Goal: Task Accomplishment & Management: Use online tool/utility

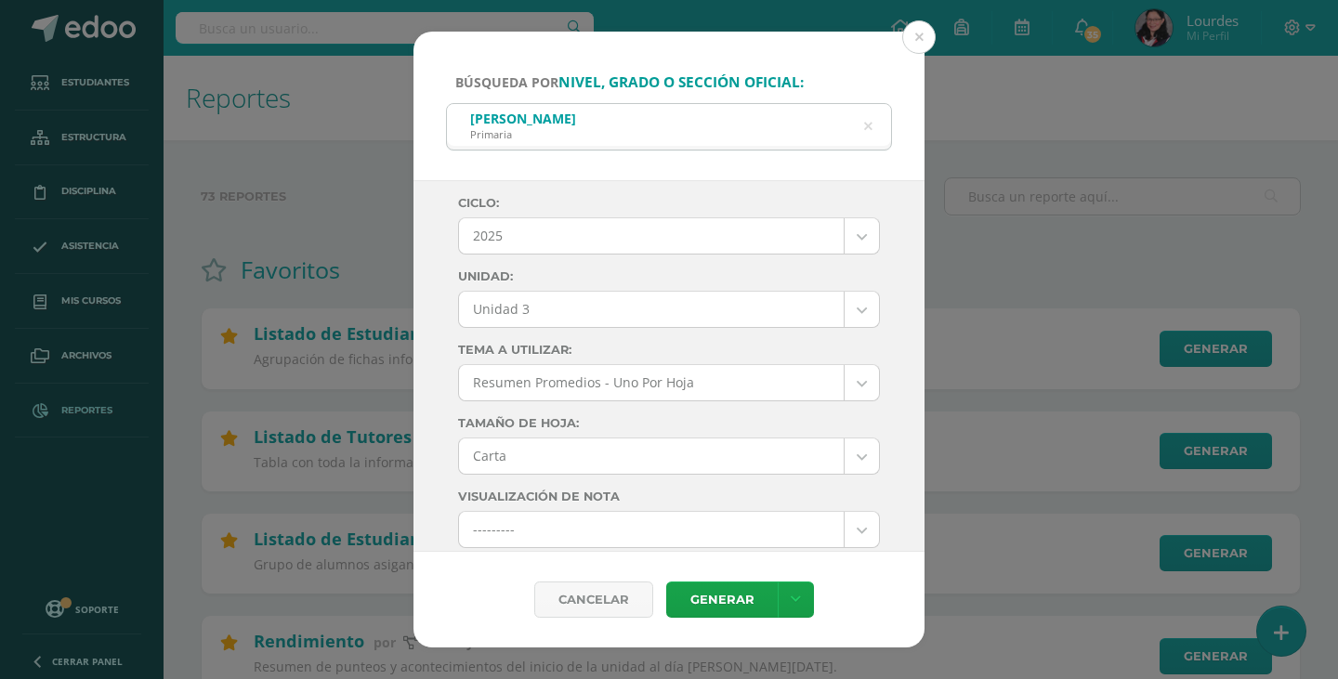
select select "Unidad 3"
select select "letter"
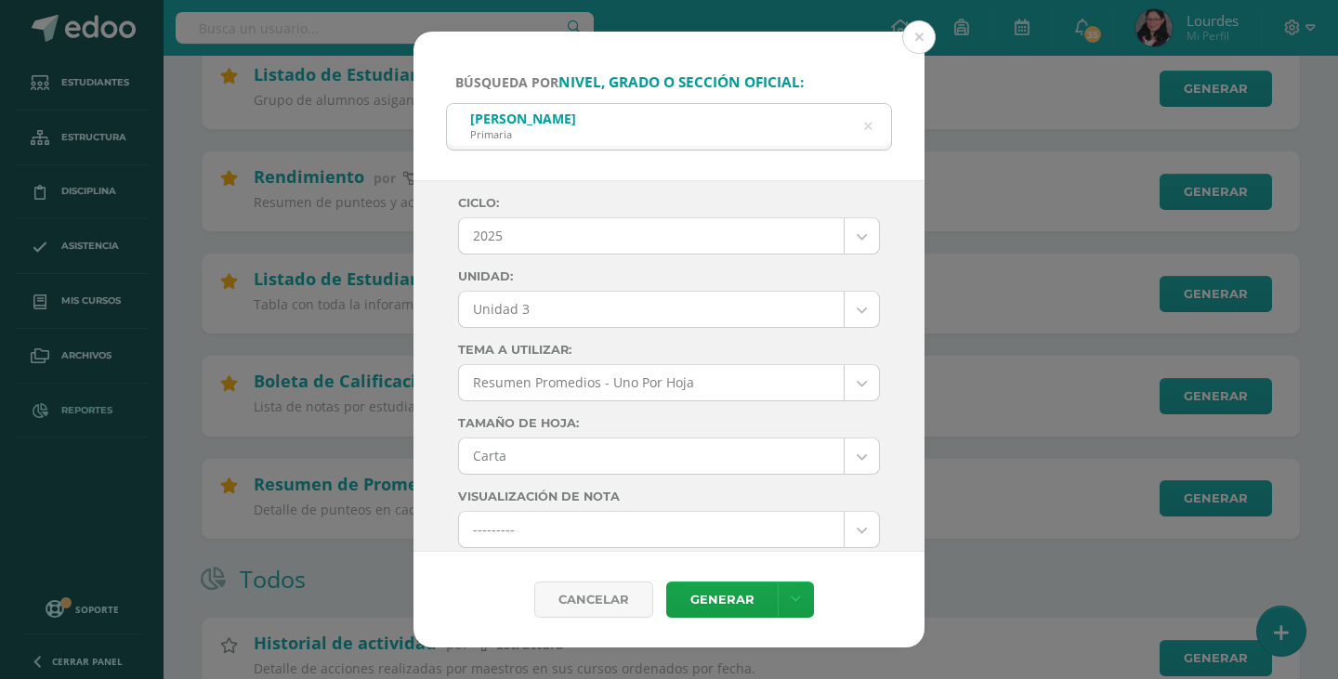
scroll to position [465, 0]
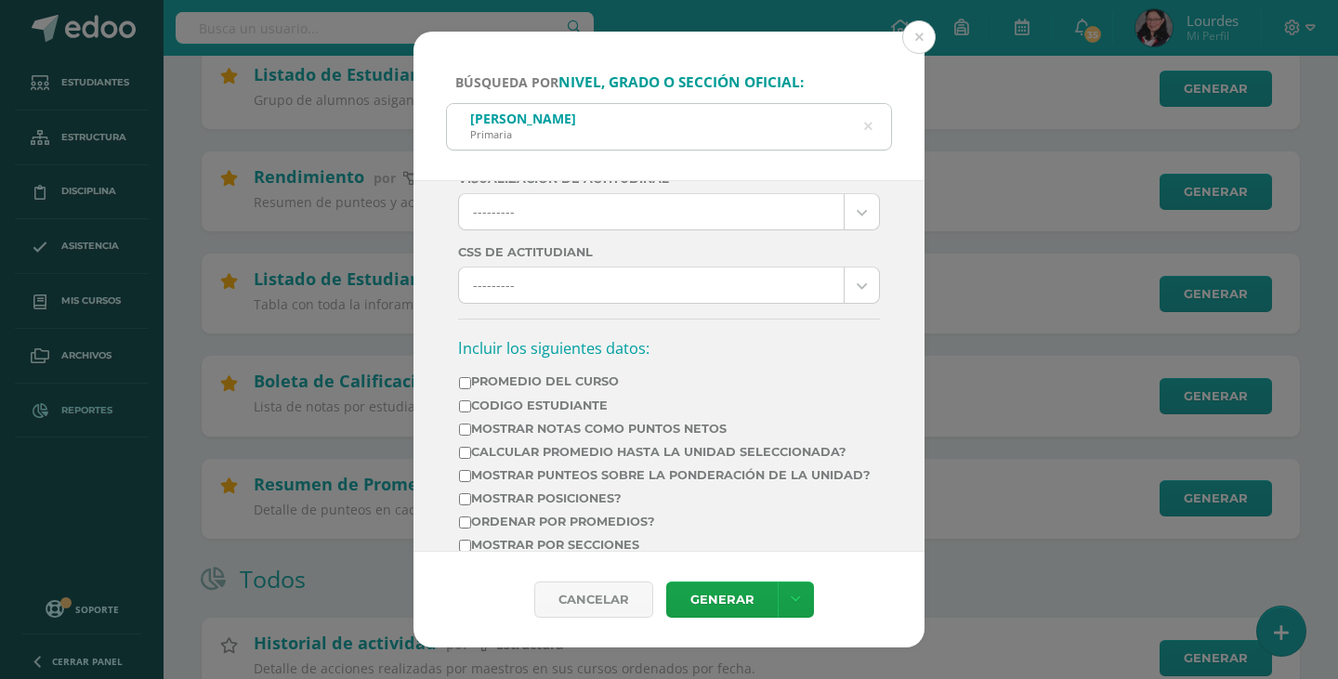
click at [869, 130] on icon at bounding box center [868, 126] width 8 height 47
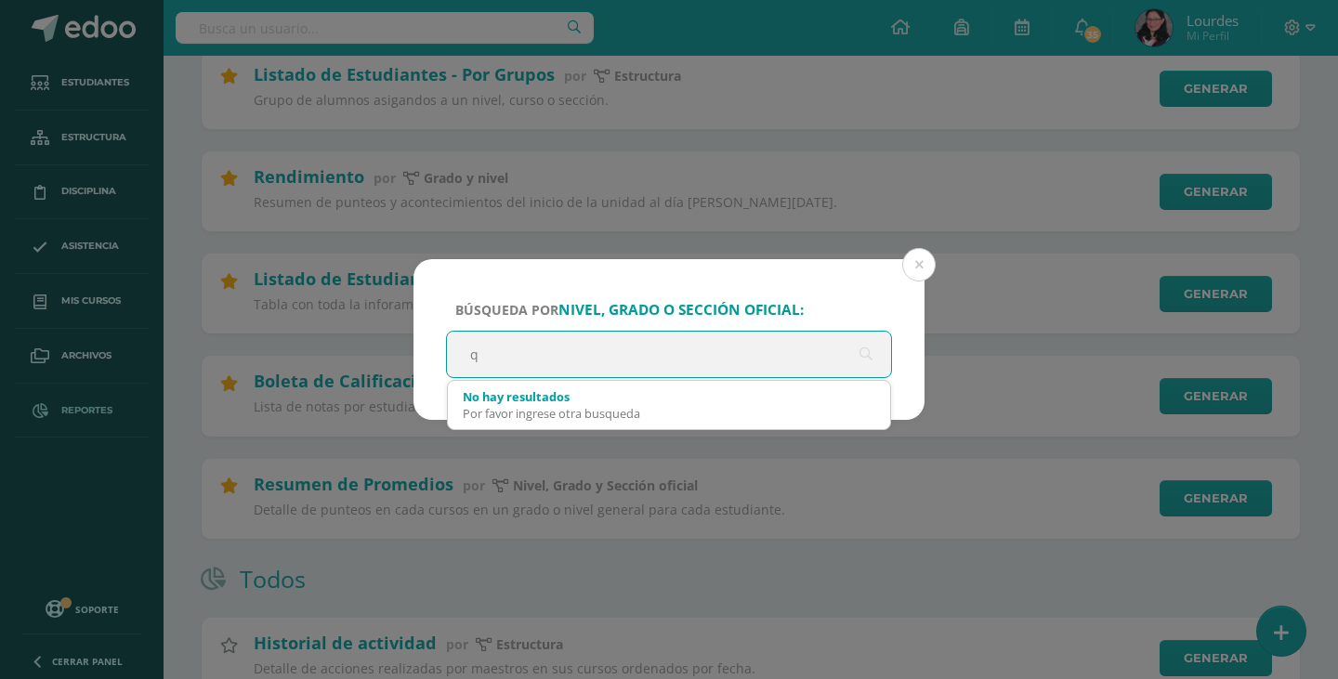
scroll to position [0, 0]
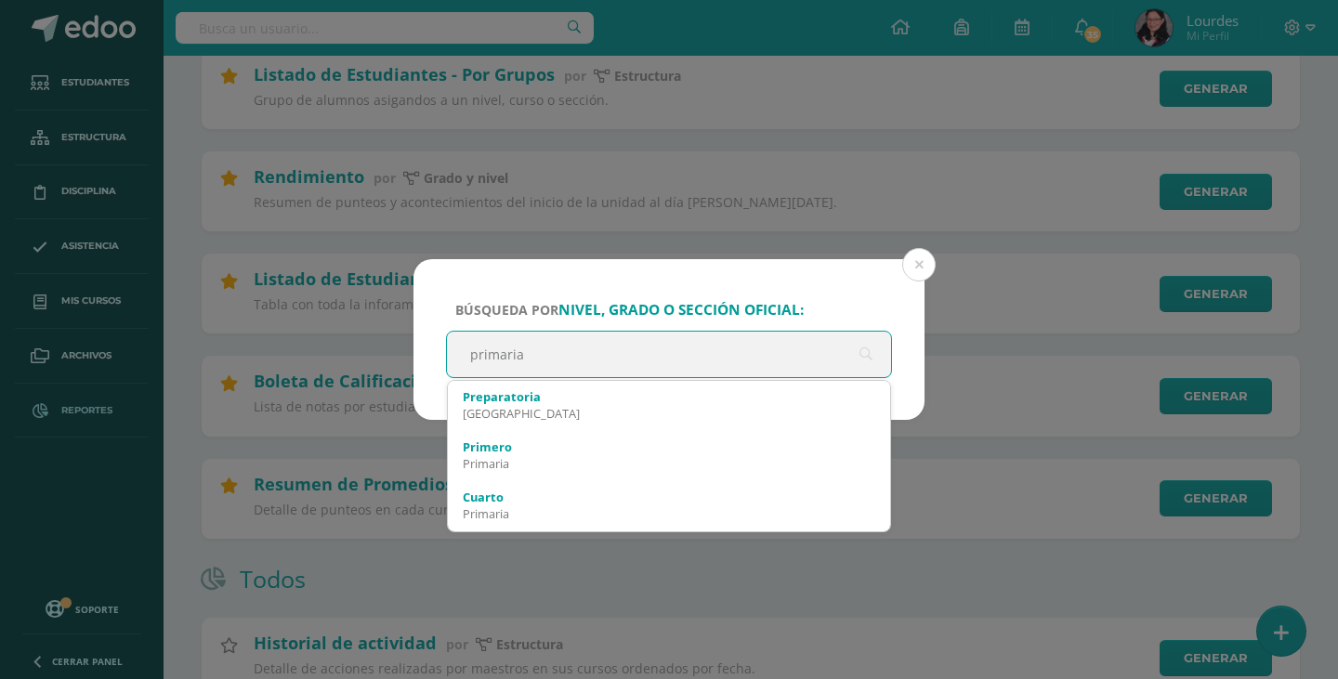
type input "primaria"
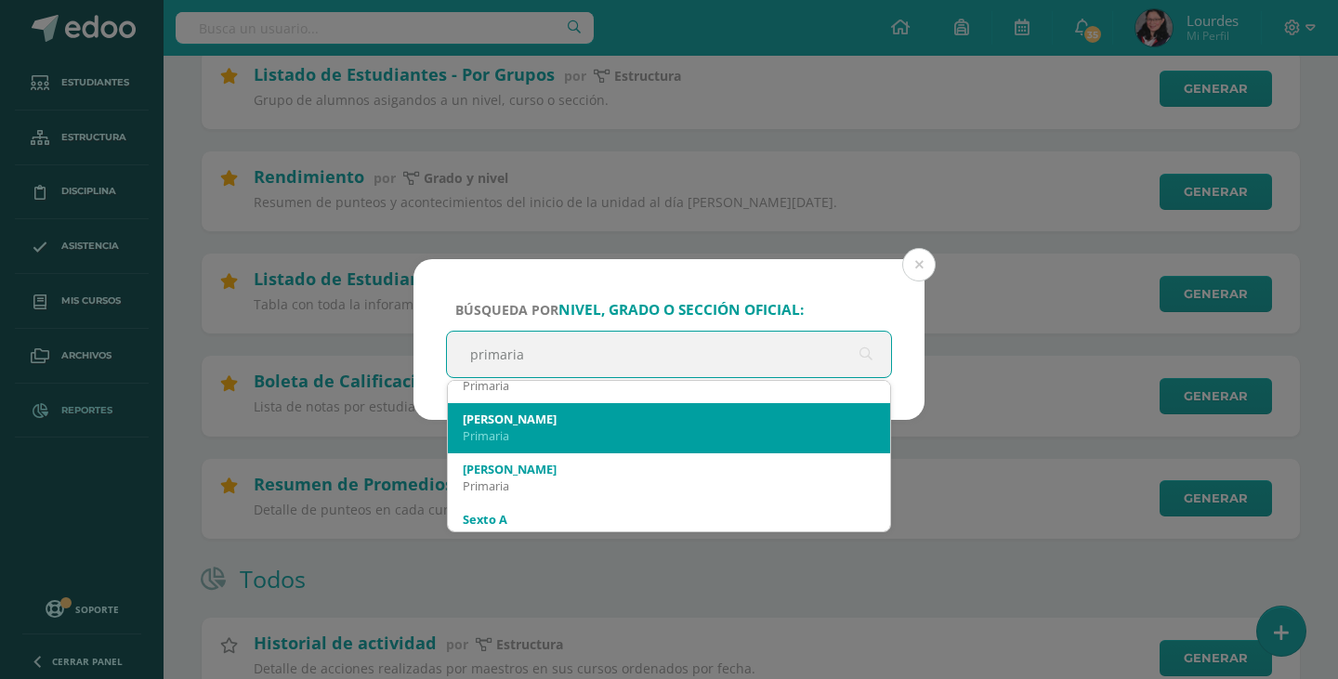
scroll to position [1011, 0]
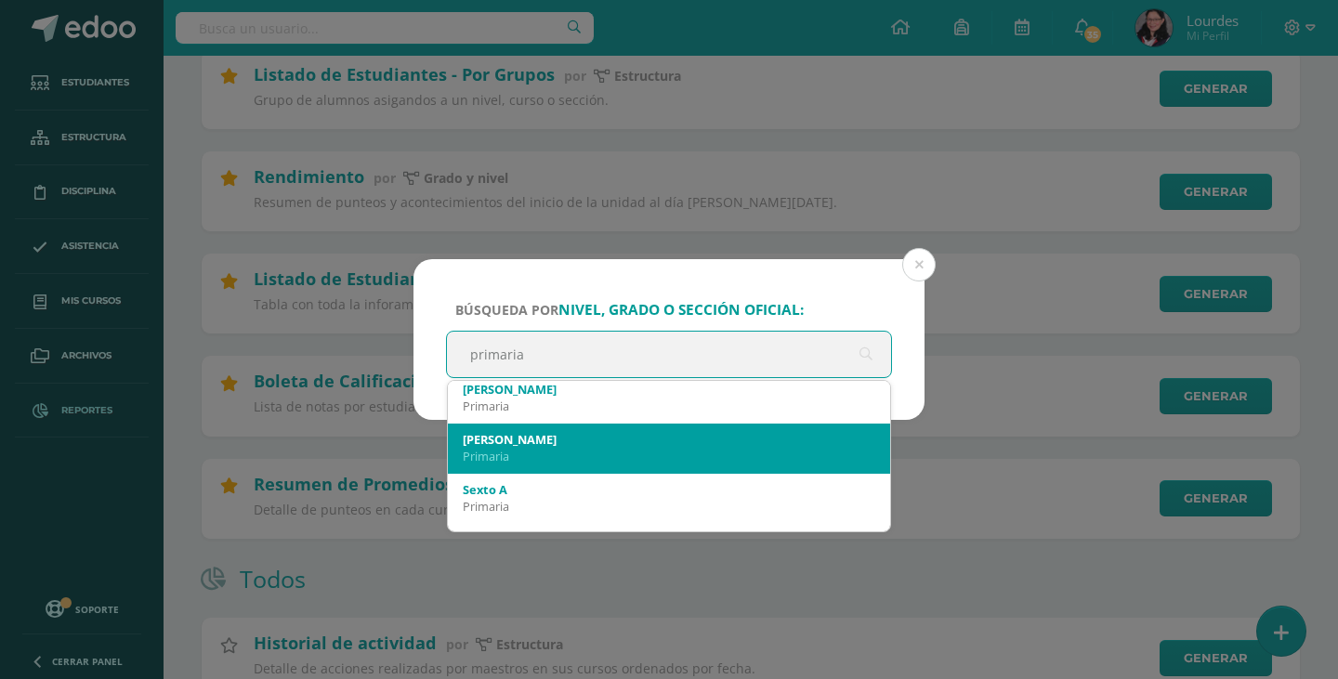
click at [686, 453] on div "Primaria" at bounding box center [669, 456] width 413 height 17
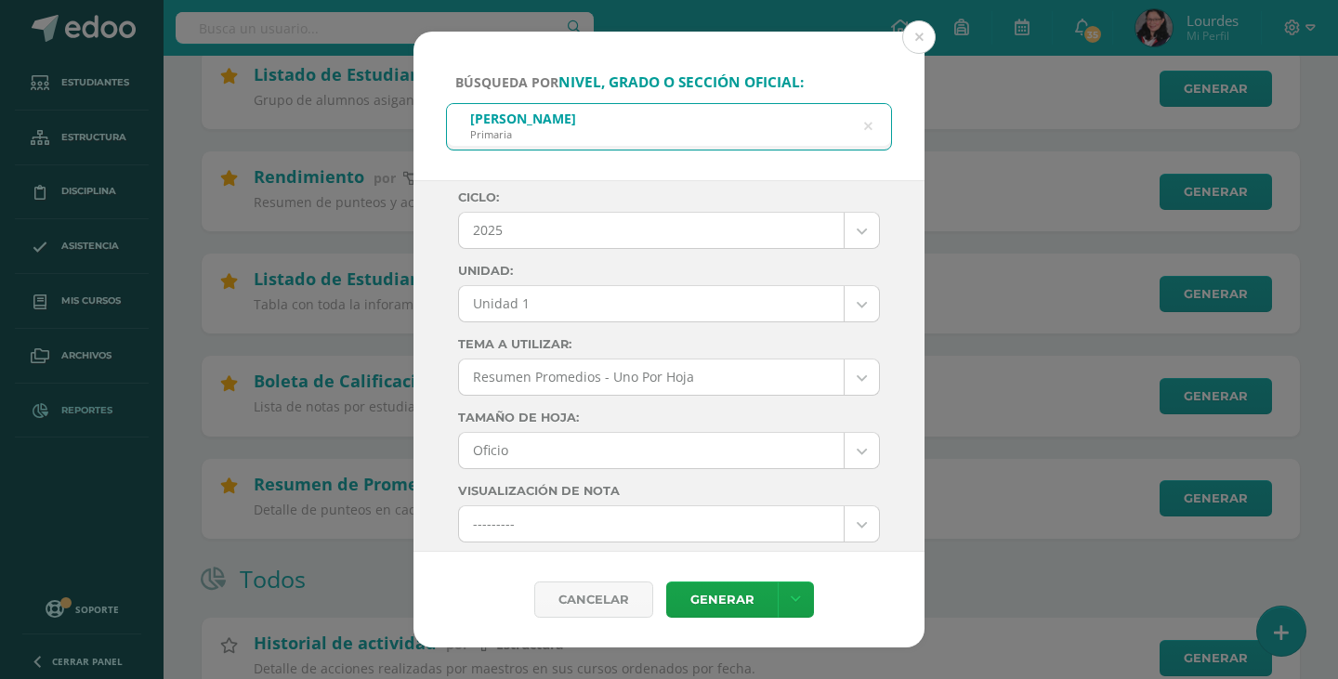
scroll to position [0, 0]
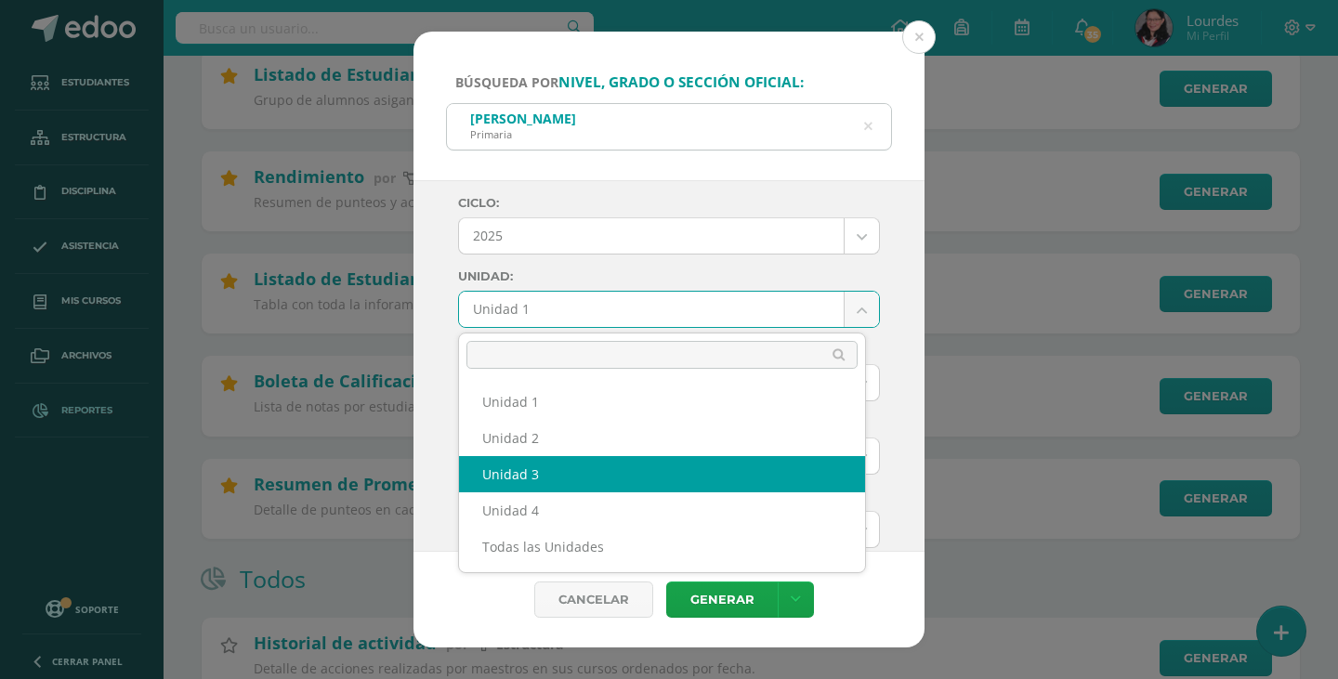
select select "Unidad 3"
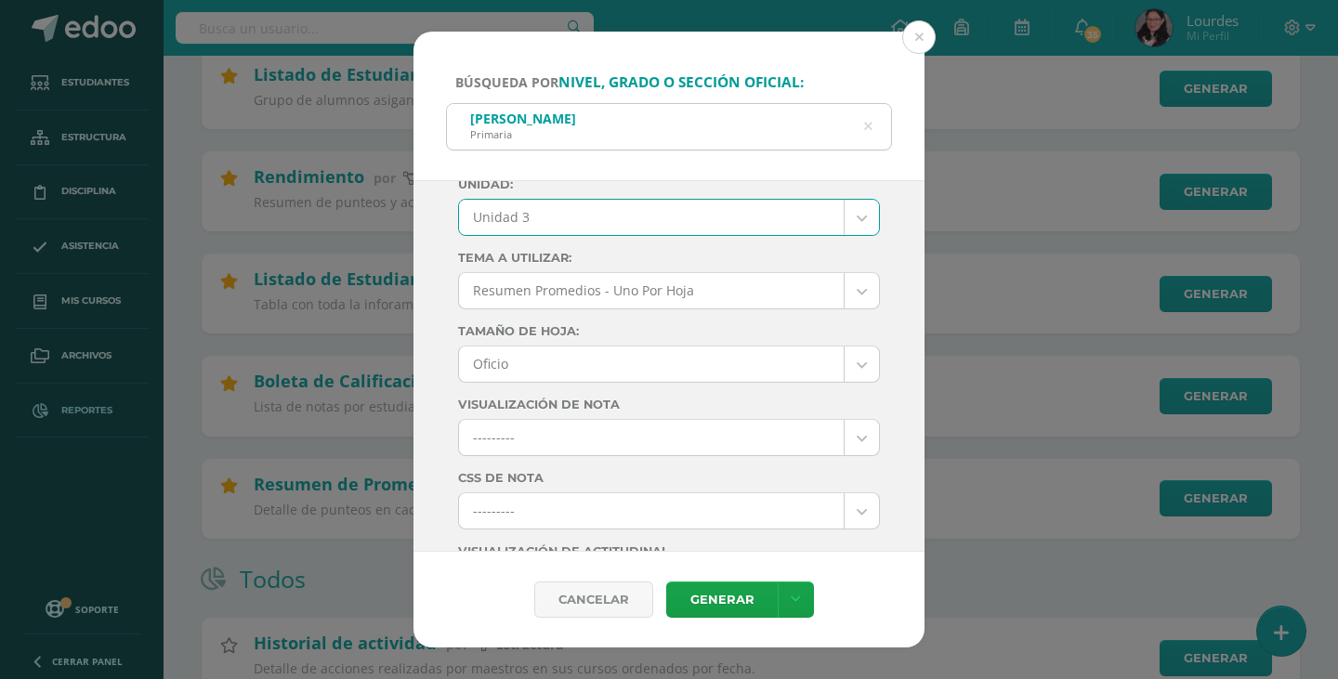
scroll to position [186, 0]
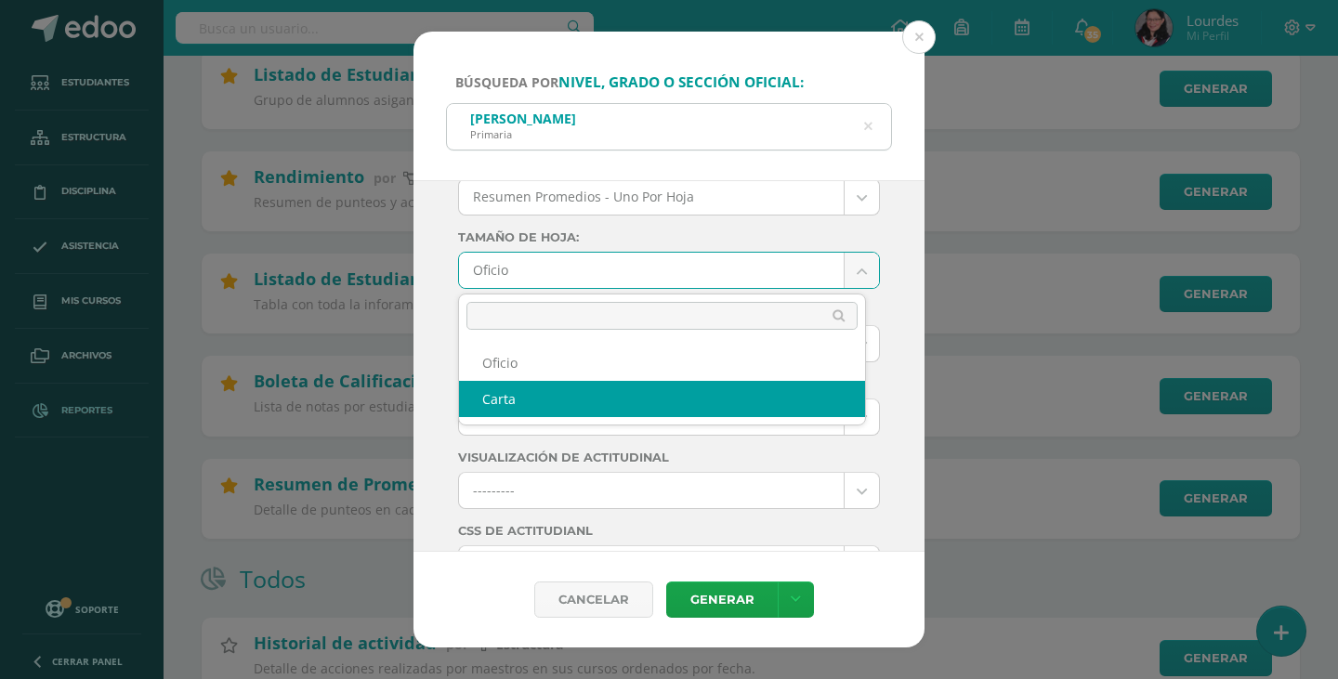
select select "letter"
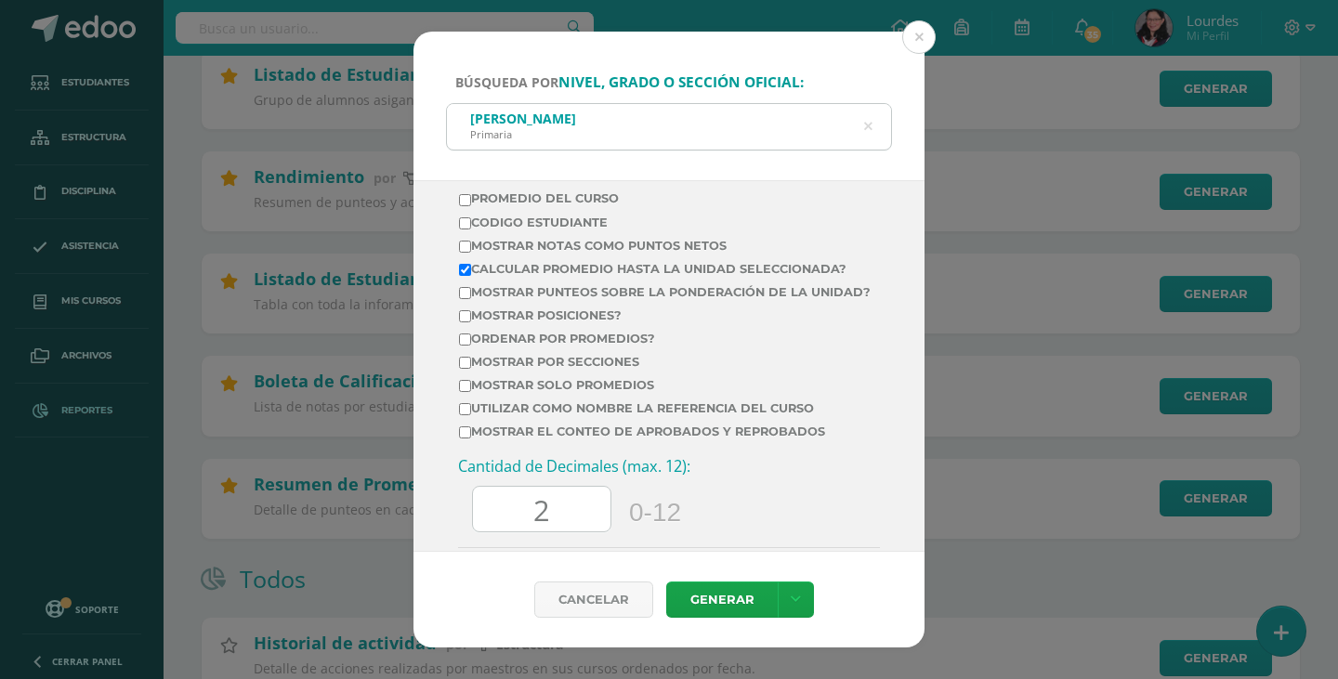
scroll to position [651, 0]
click at [717, 265] on label "Calcular promedio hasta la unidad seleccionada?" at bounding box center [665, 266] width 412 height 14
click at [471, 265] on input "Calcular promedio hasta la unidad seleccionada?" at bounding box center [465, 267] width 12 height 12
checkbox input "false"
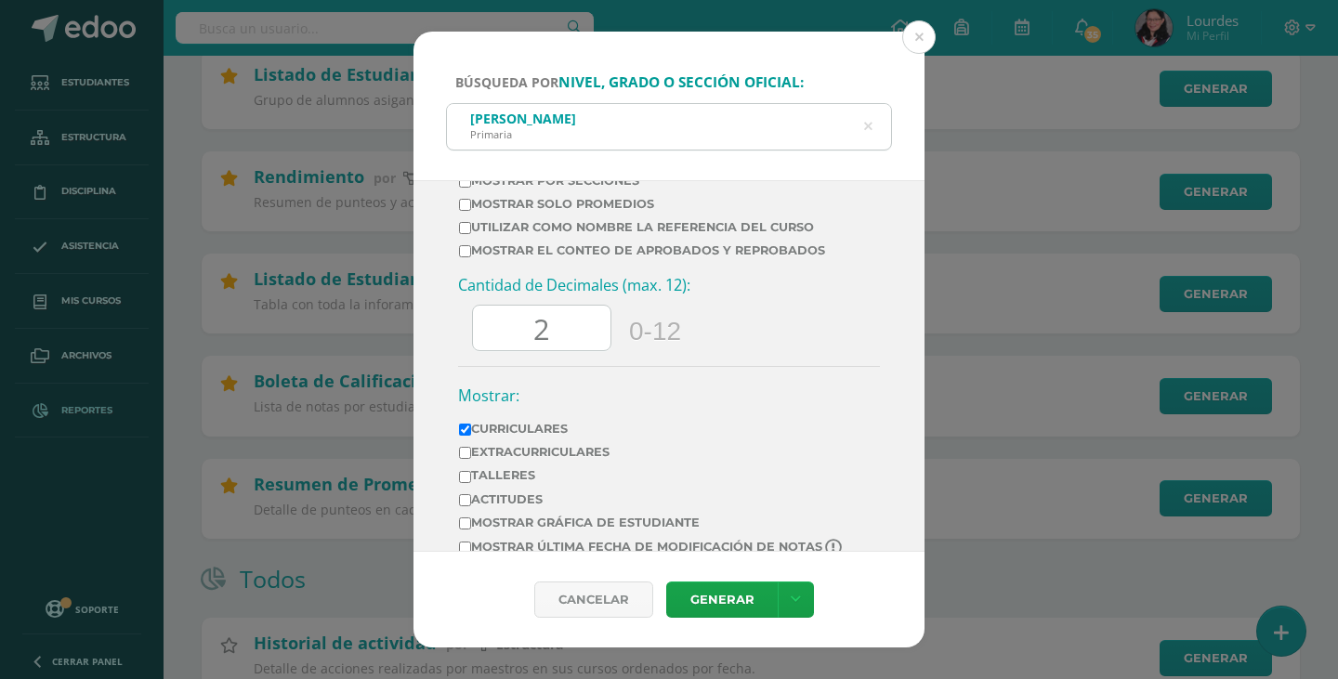
scroll to position [836, 0]
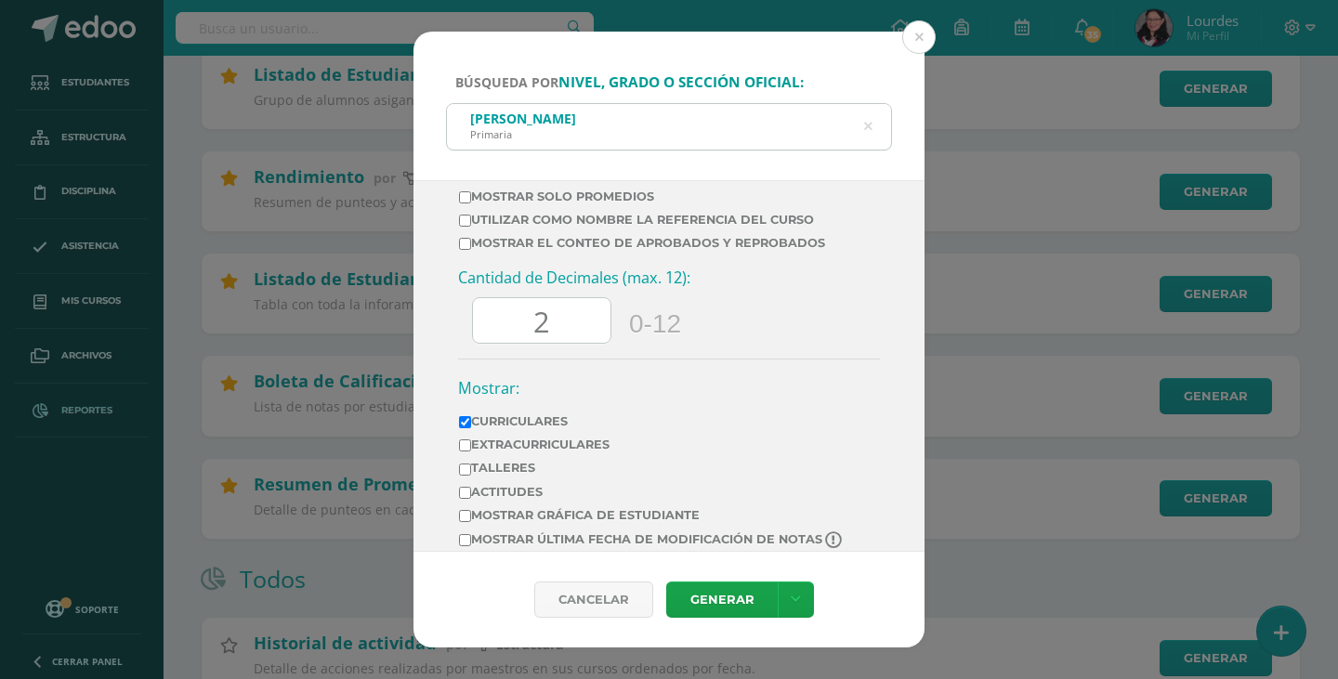
drag, startPoint x: 561, startPoint y: 334, endPoint x: 473, endPoint y: 337, distance: 88.4
click at [473, 337] on input "2" at bounding box center [542, 321] width 138 height 46
type input "0.00"
click at [846, 344] on div "Cantidad de Decimales (max. 12): 0.00 0-12" at bounding box center [669, 313] width 422 height 91
click at [757, 605] on link "Generar" at bounding box center [722, 600] width 112 height 36
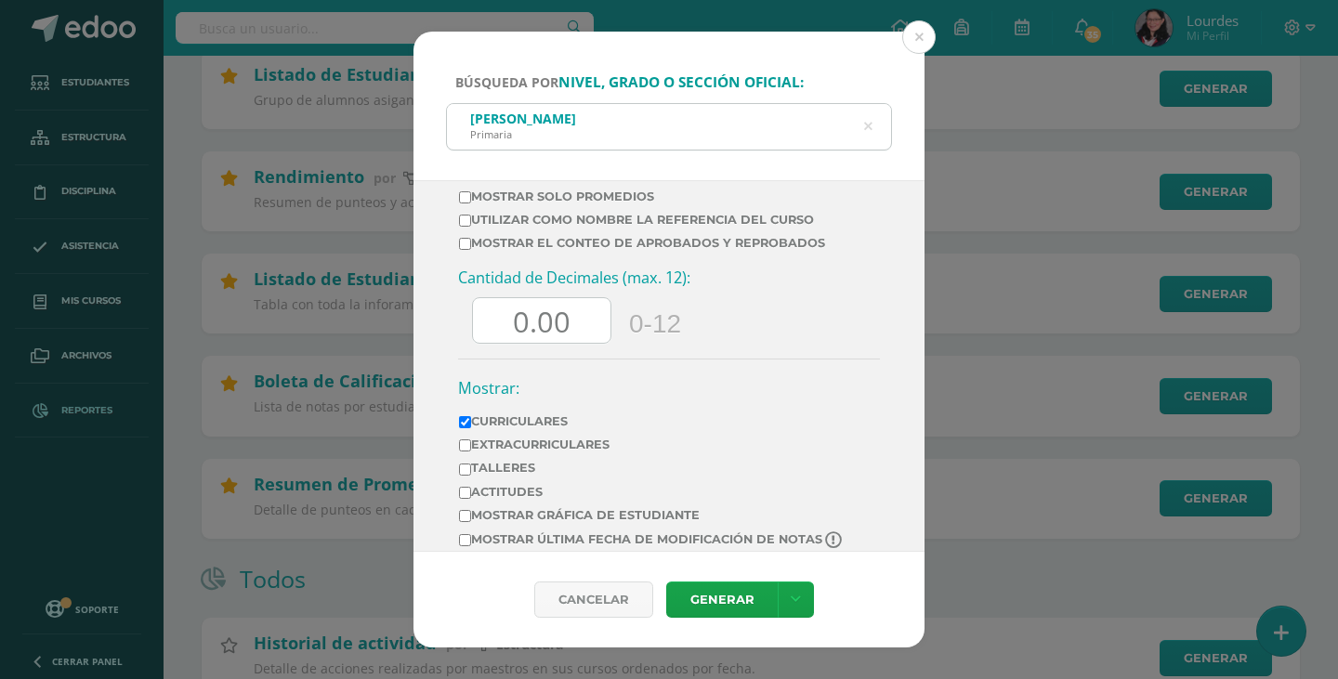
click at [869, 125] on icon at bounding box center [868, 126] width 8 height 47
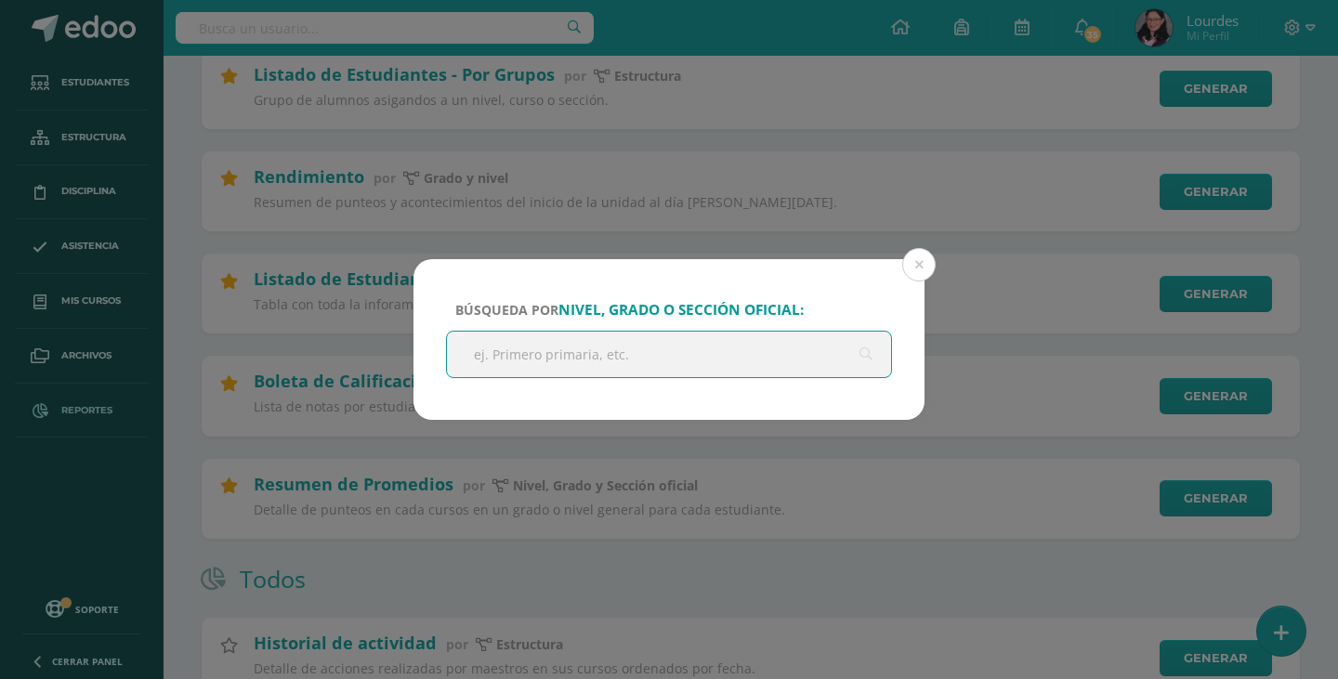
type input "r"
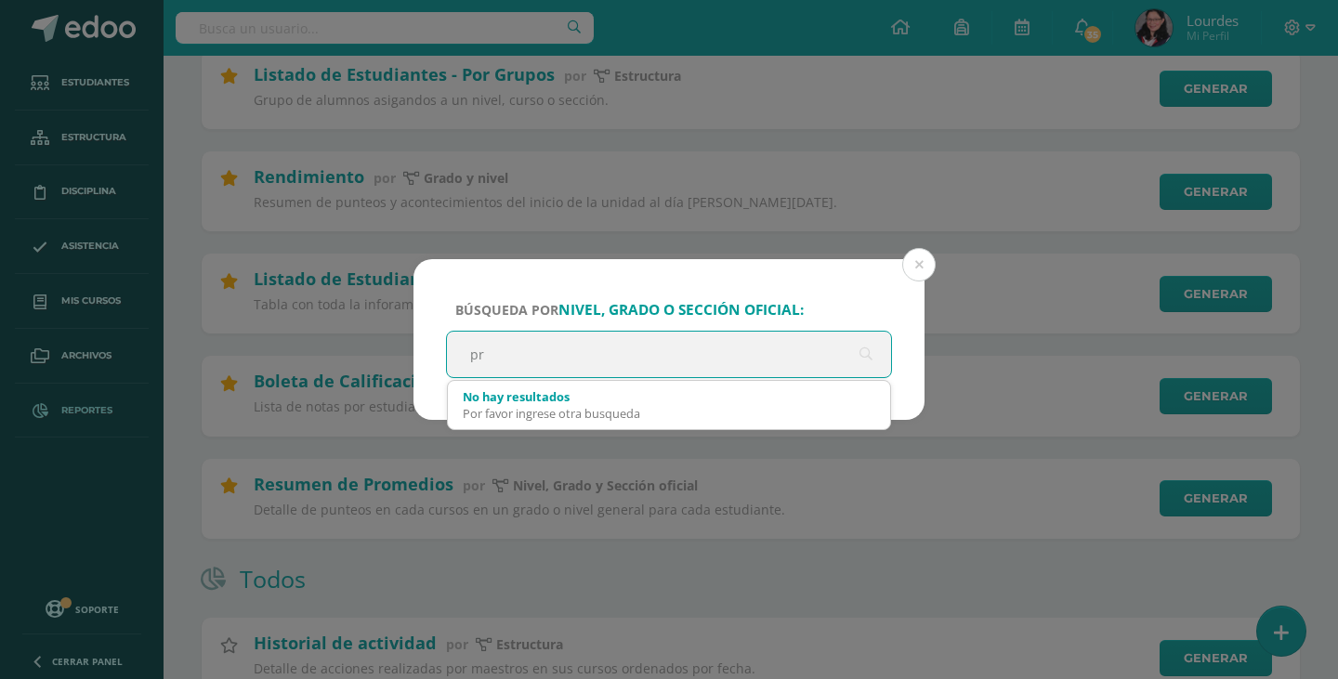
scroll to position [0, 0]
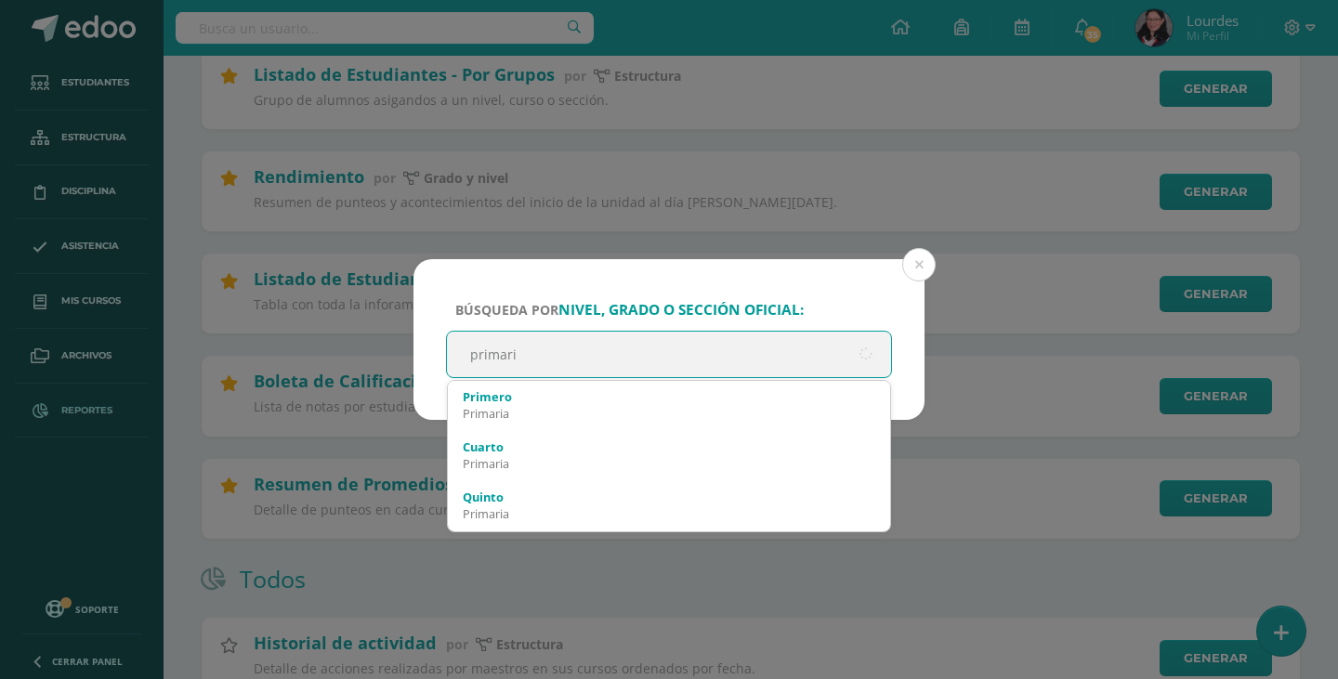
type input "primaria"
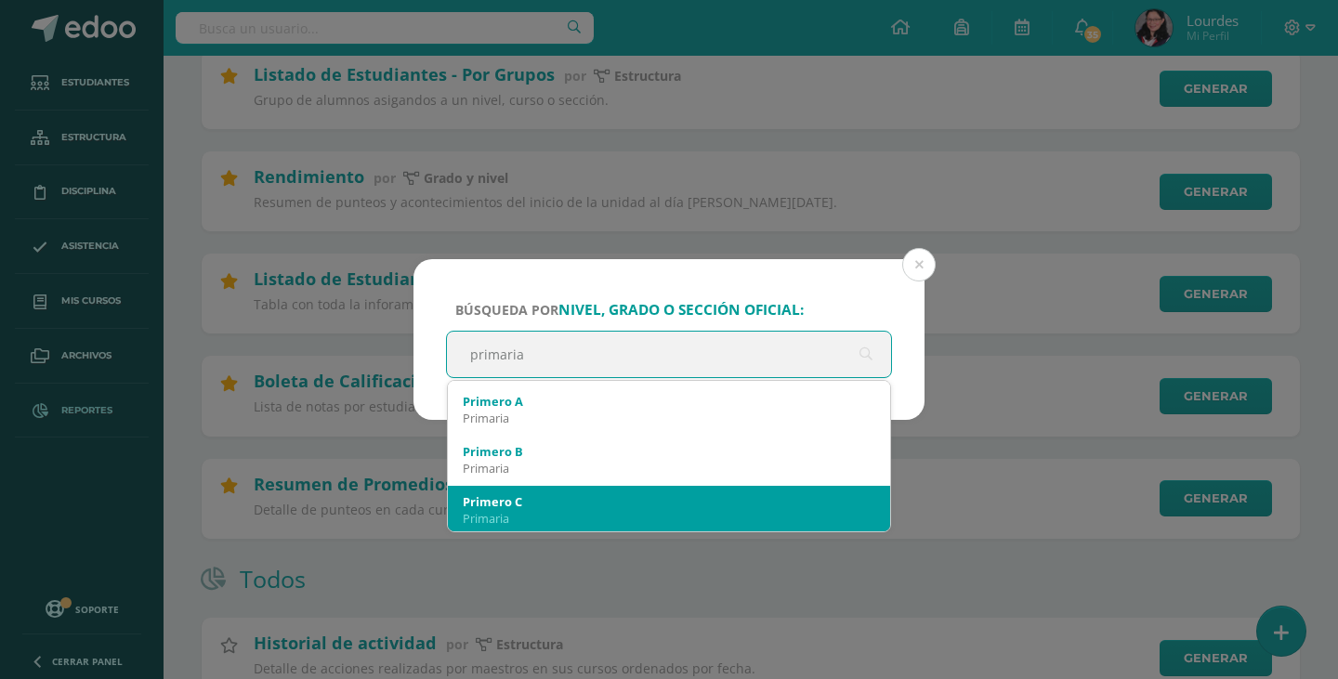
click at [615, 505] on div "Primero C" at bounding box center [669, 501] width 413 height 17
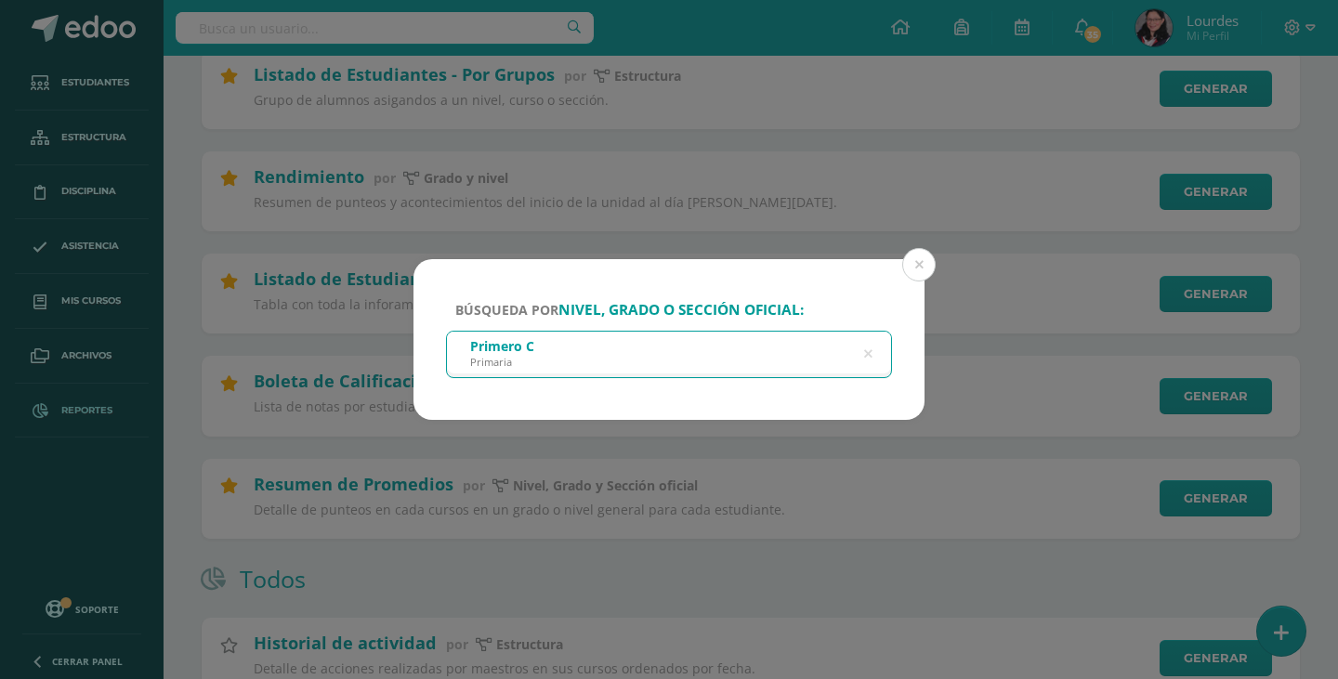
click at [872, 356] on icon at bounding box center [868, 354] width 39 height 39
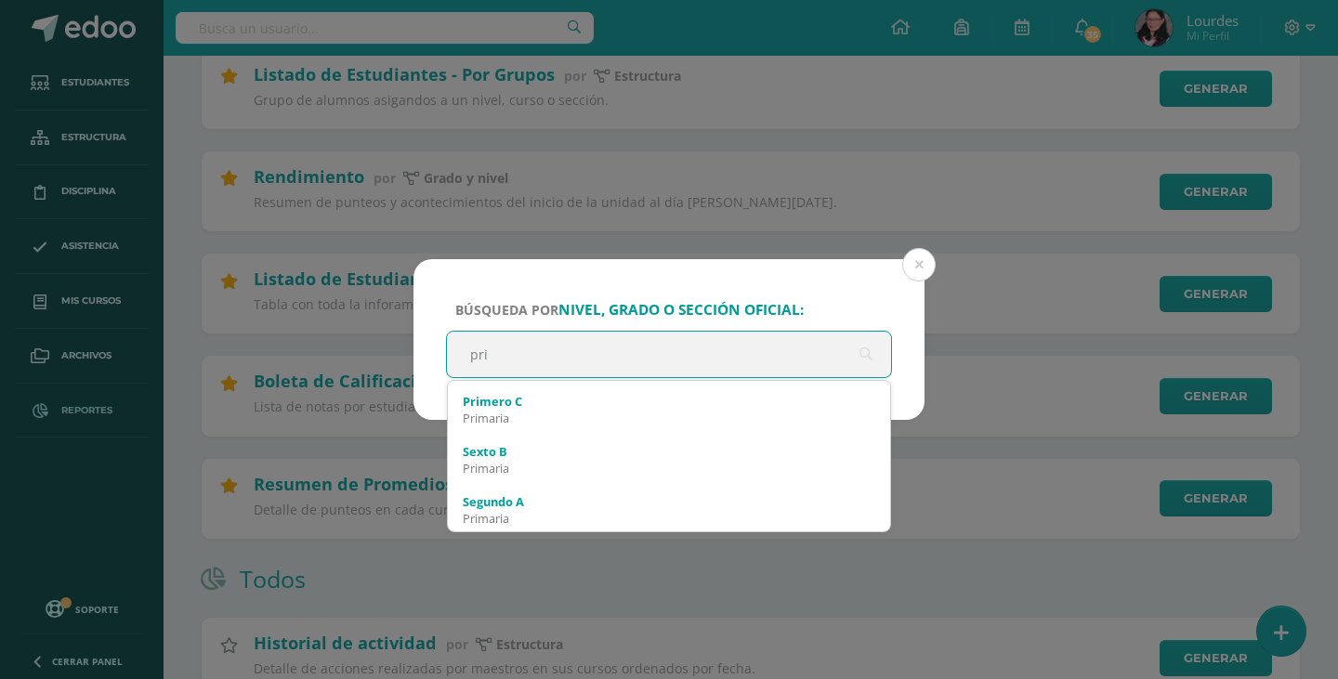
scroll to position [0, 0]
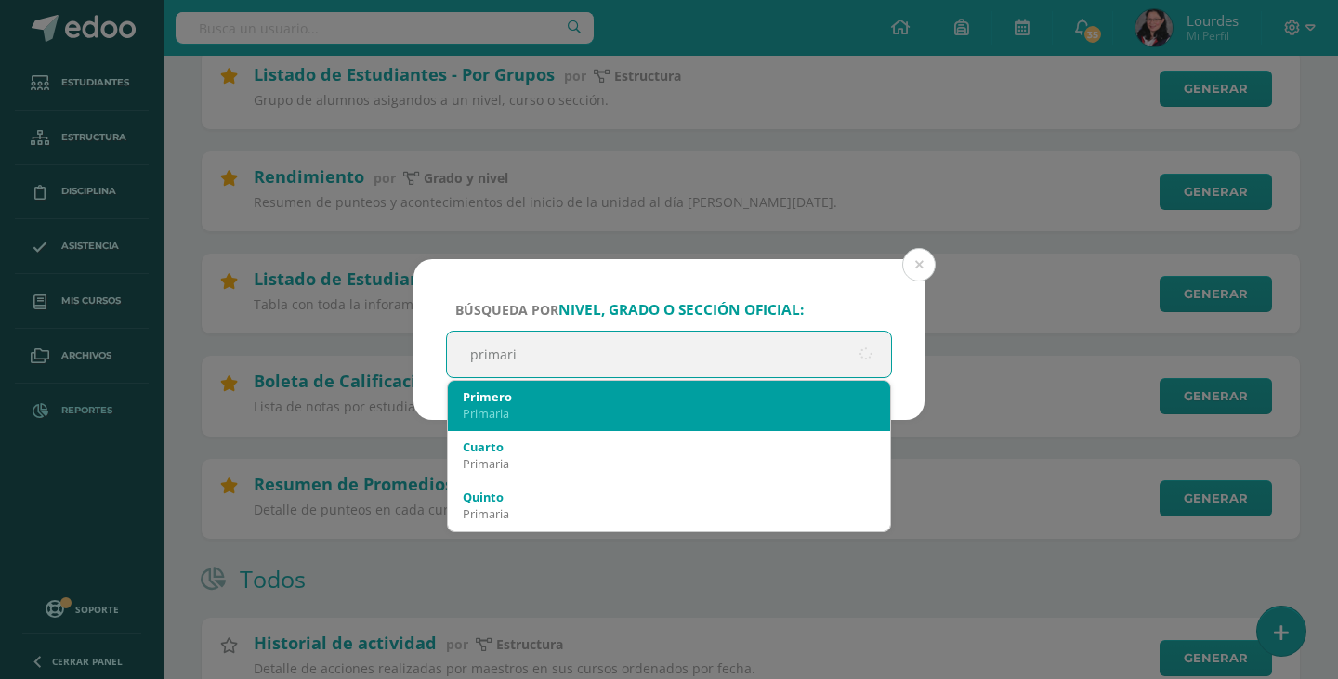
type input "primaria"
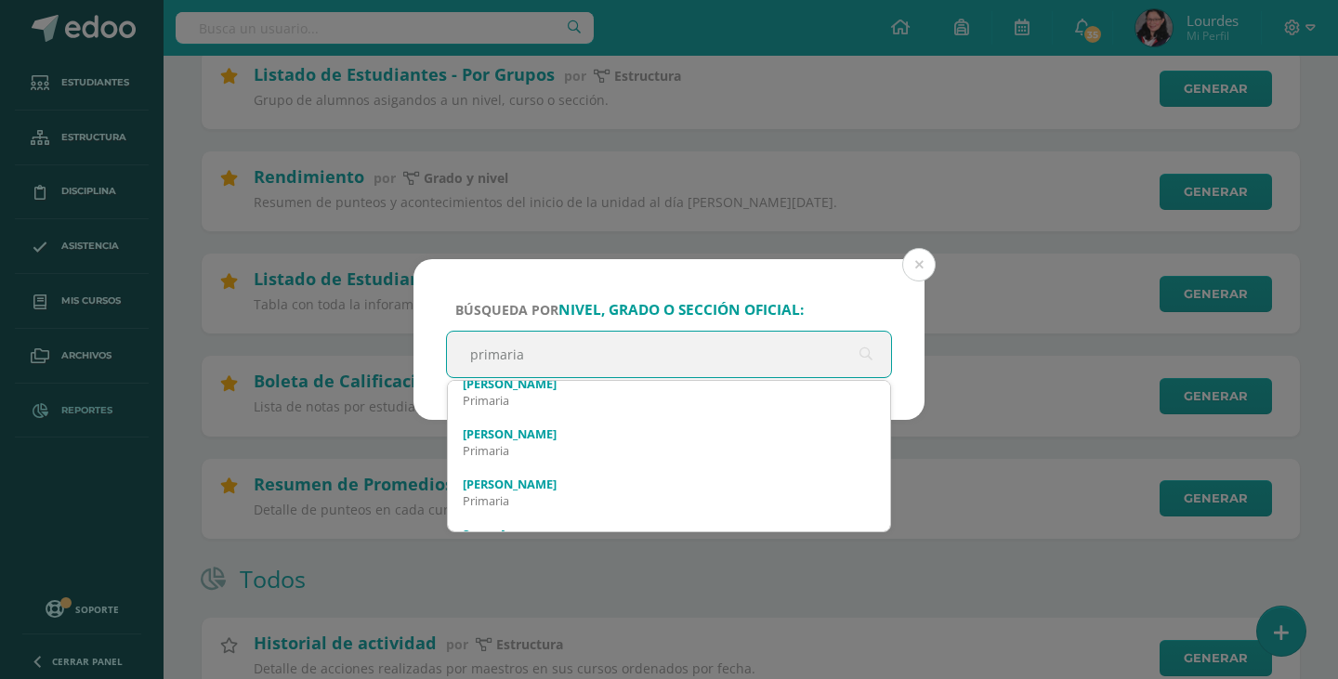
scroll to position [929, 0]
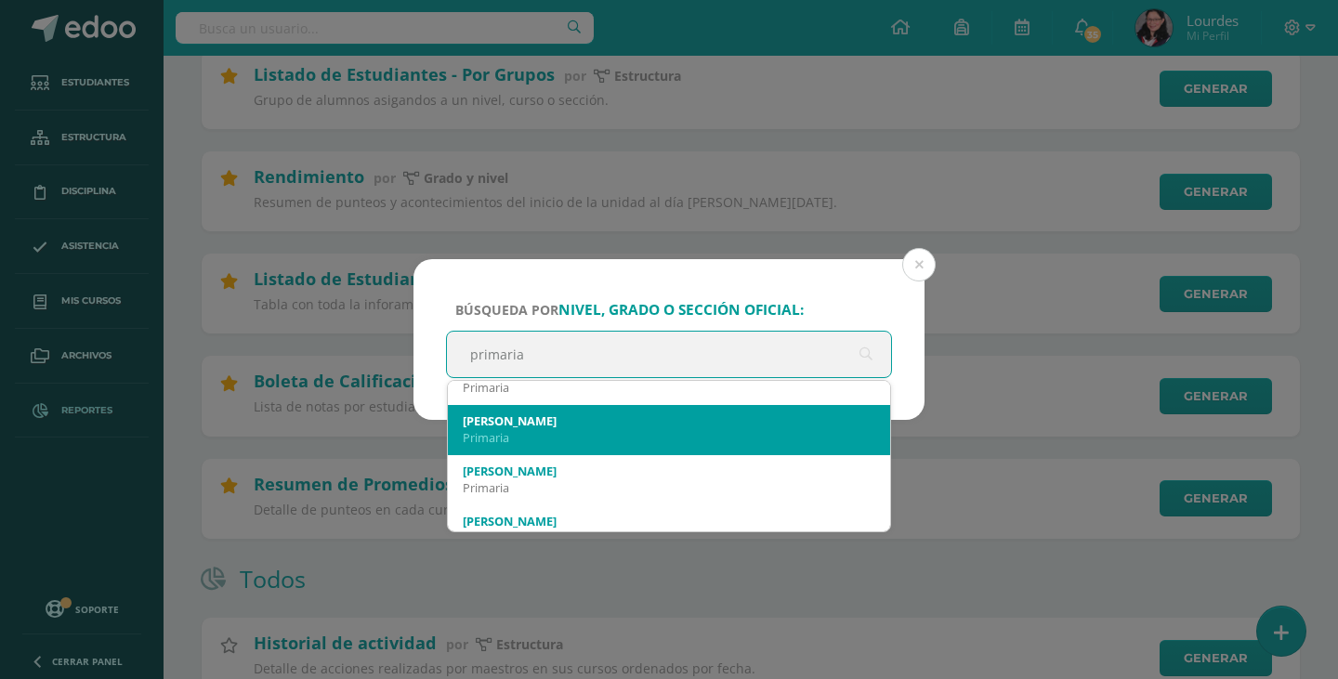
click at [691, 426] on div "[PERSON_NAME]" at bounding box center [669, 421] width 413 height 17
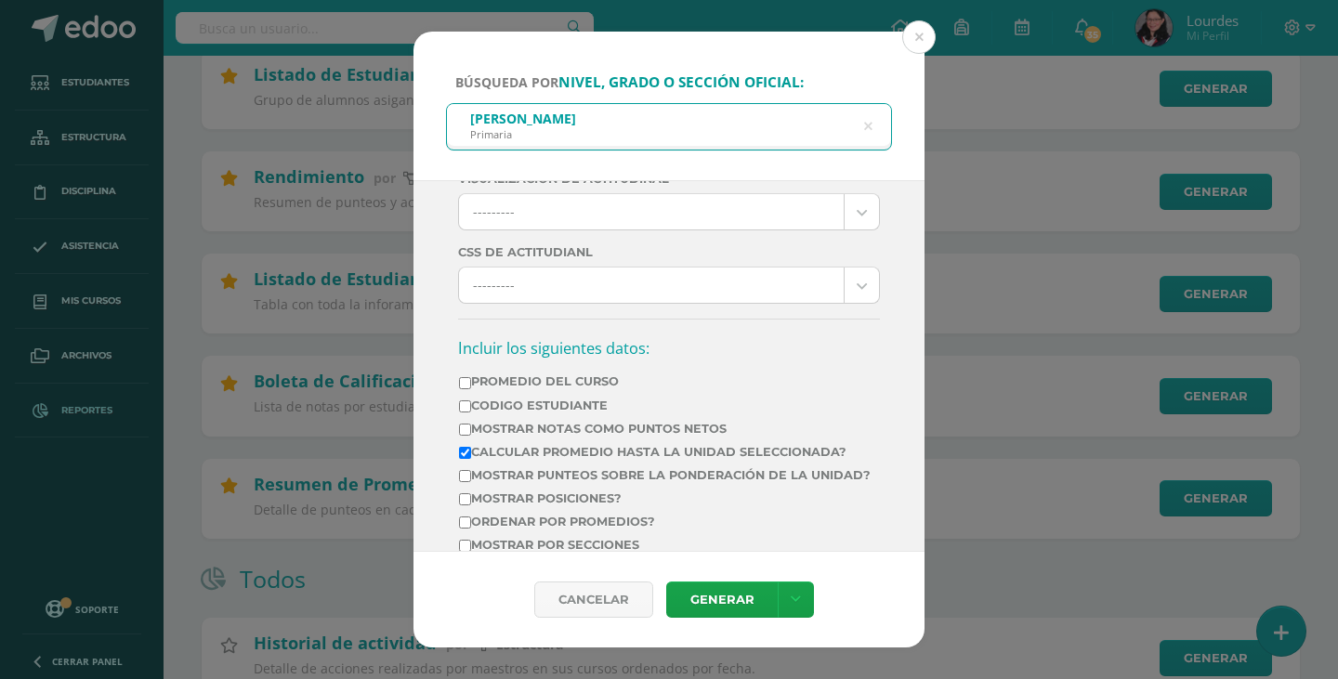
scroll to position [0, 0]
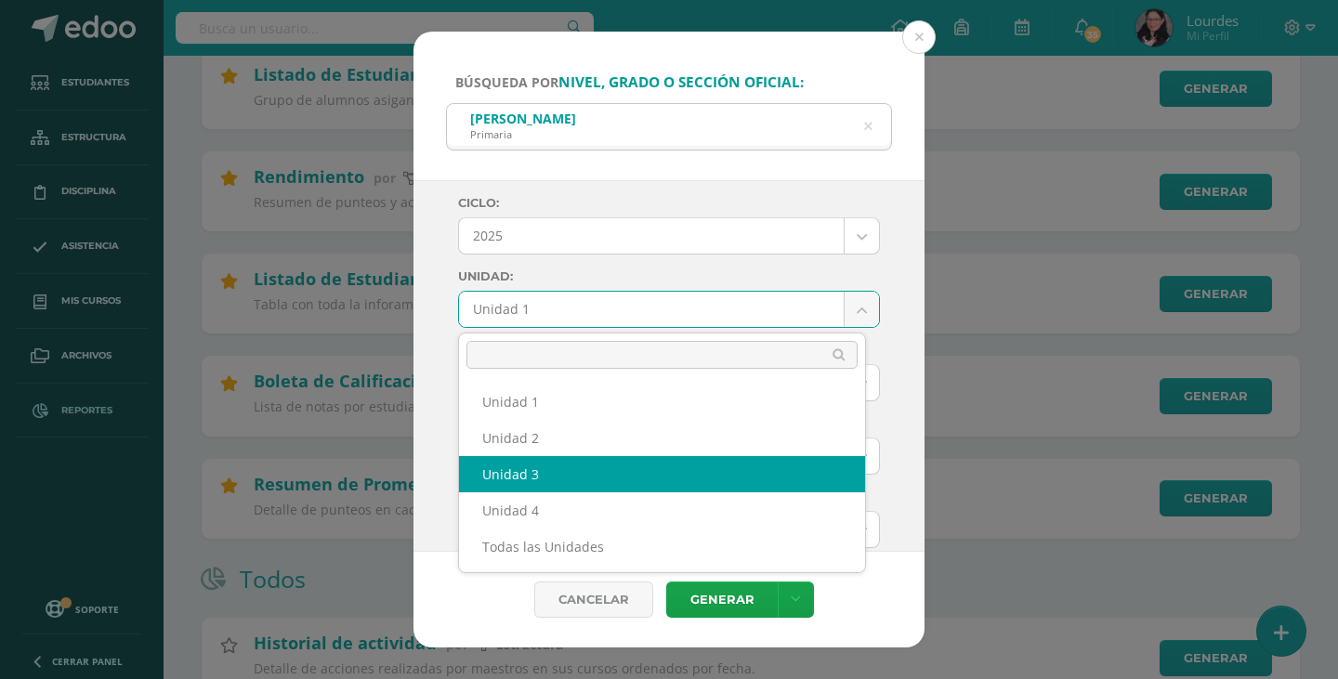
select select "Unidad 3"
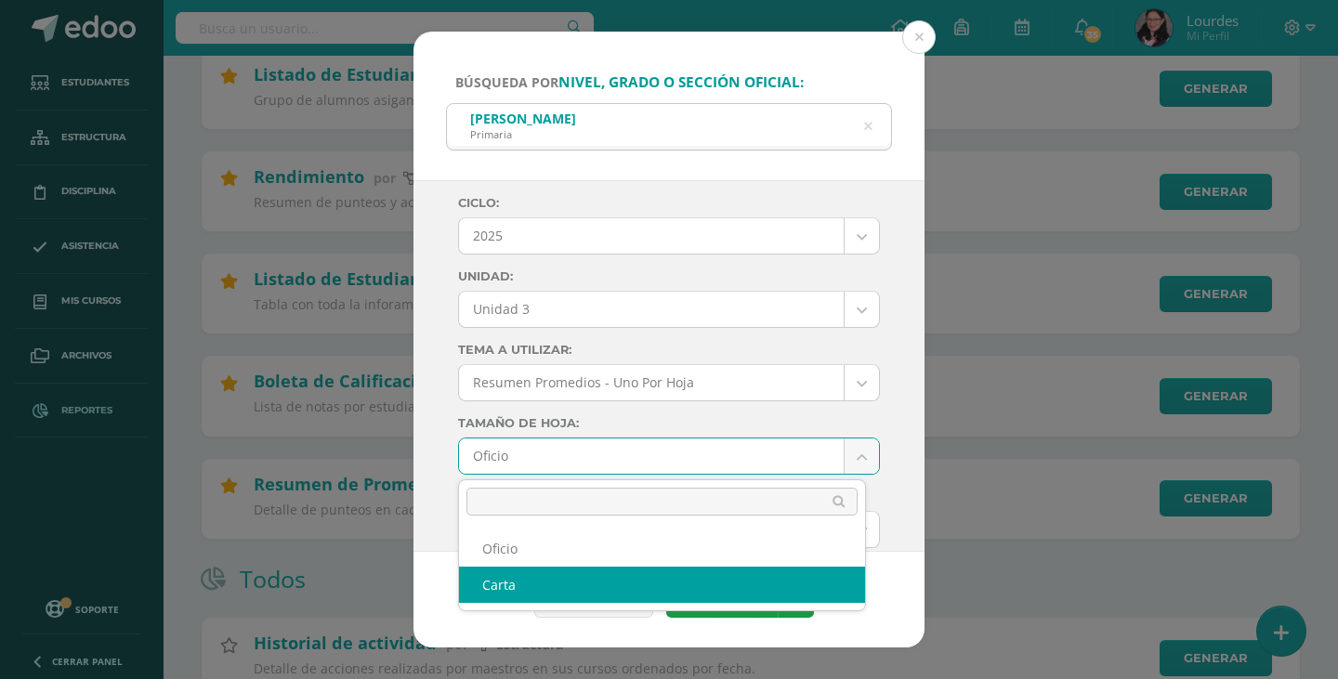
select select "letter"
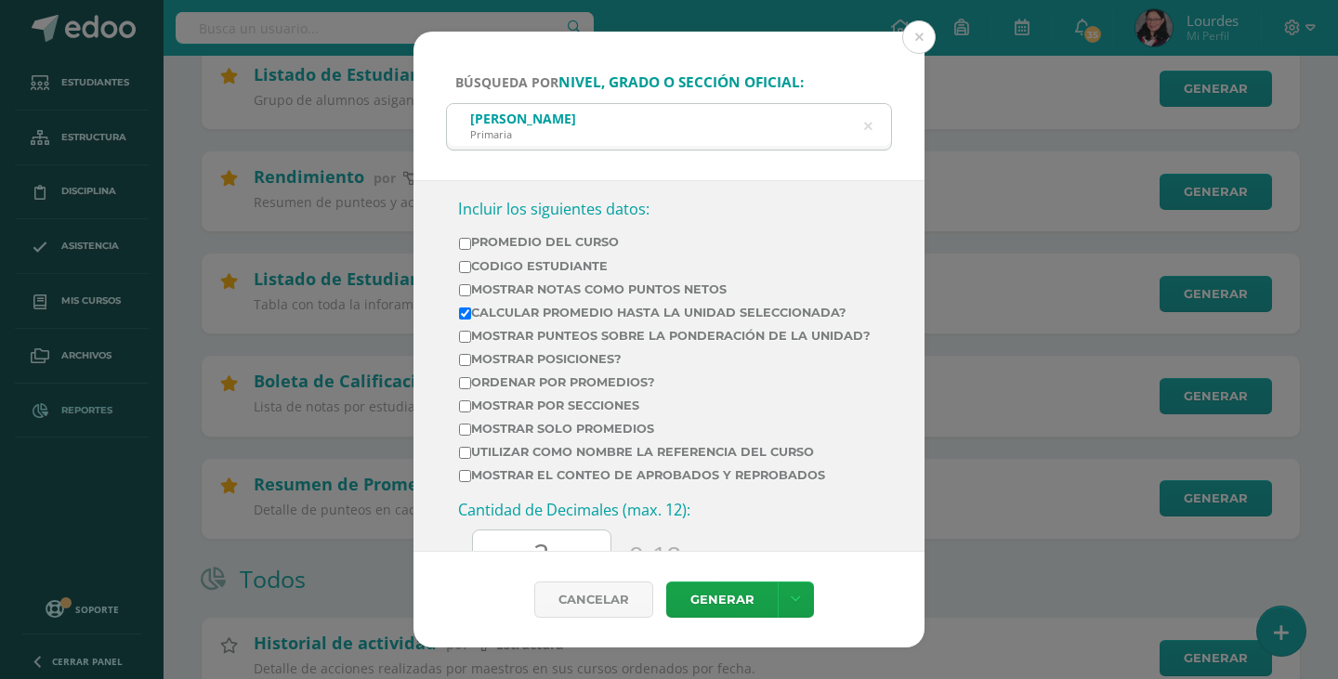
scroll to position [651, 0]
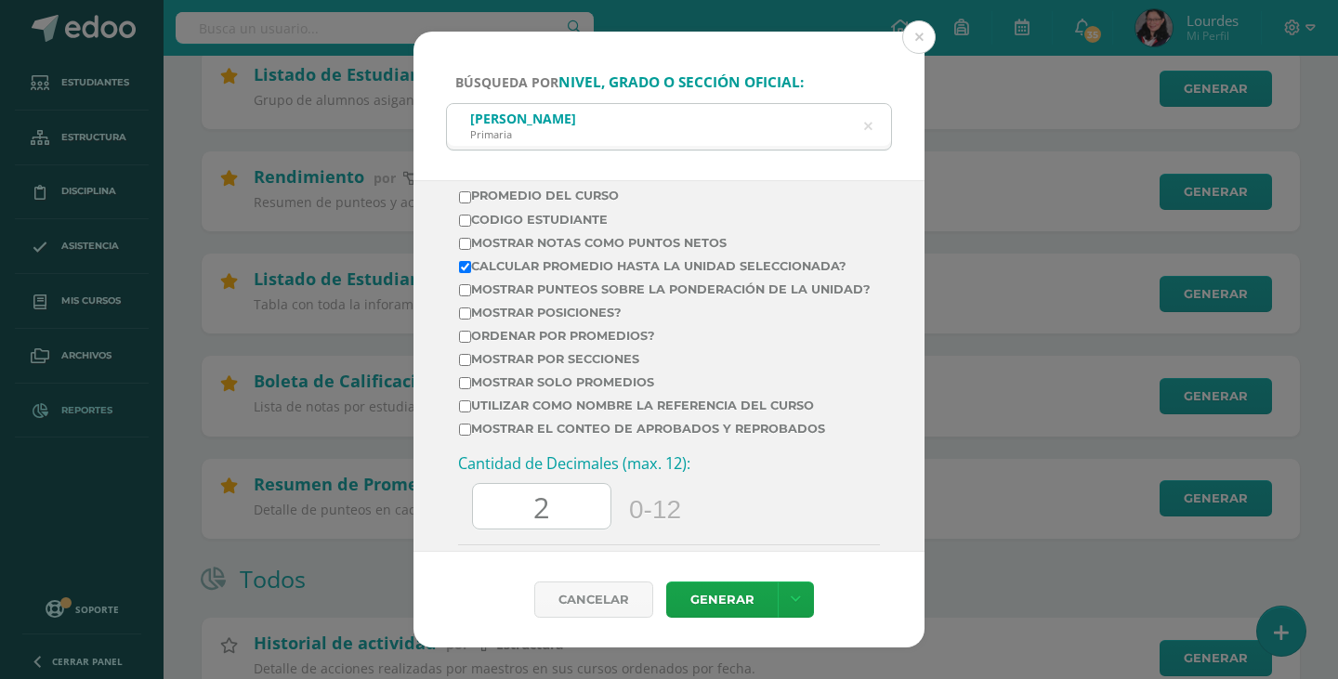
click at [741, 266] on label "Calcular promedio hasta la unidad seleccionada?" at bounding box center [665, 266] width 412 height 14
click at [471, 266] on input "Calcular promedio hasta la unidad seleccionada?" at bounding box center [465, 267] width 12 height 12
checkbox input "false"
drag, startPoint x: 574, startPoint y: 508, endPoint x: 522, endPoint y: 519, distance: 53.0
click at [522, 519] on input "2" at bounding box center [542, 507] width 138 height 46
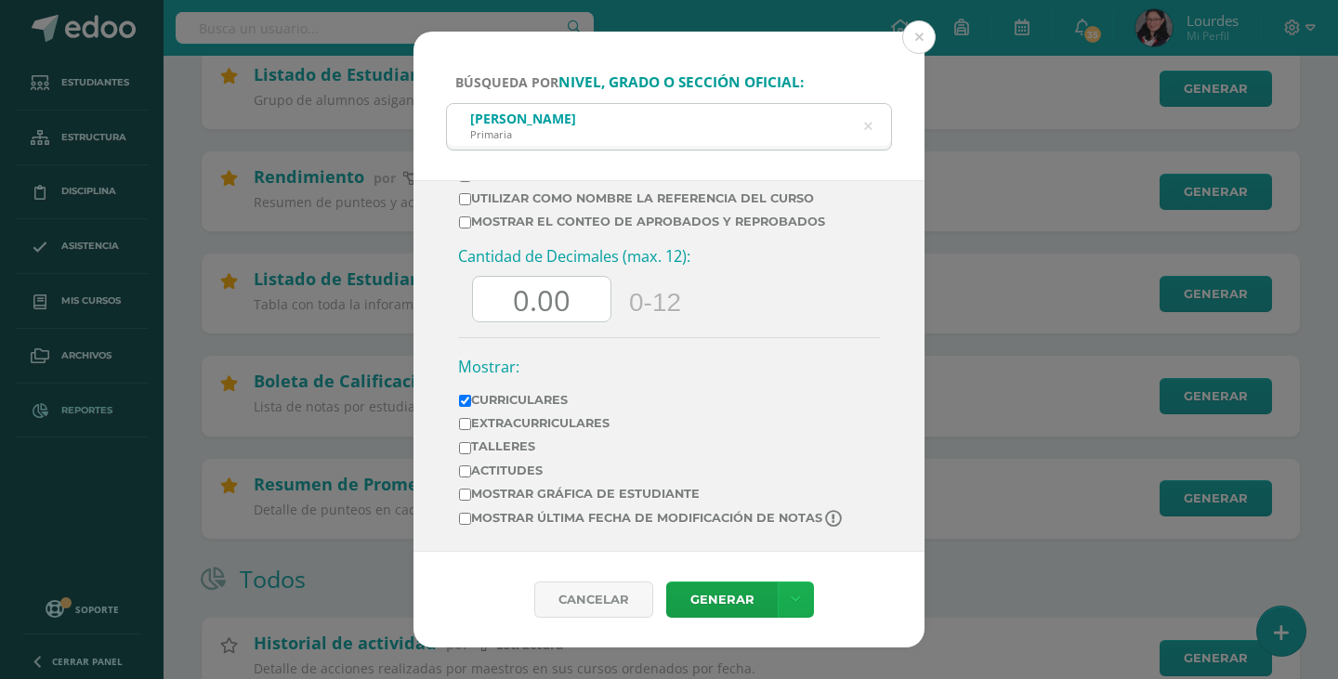
scroll to position [0, 0]
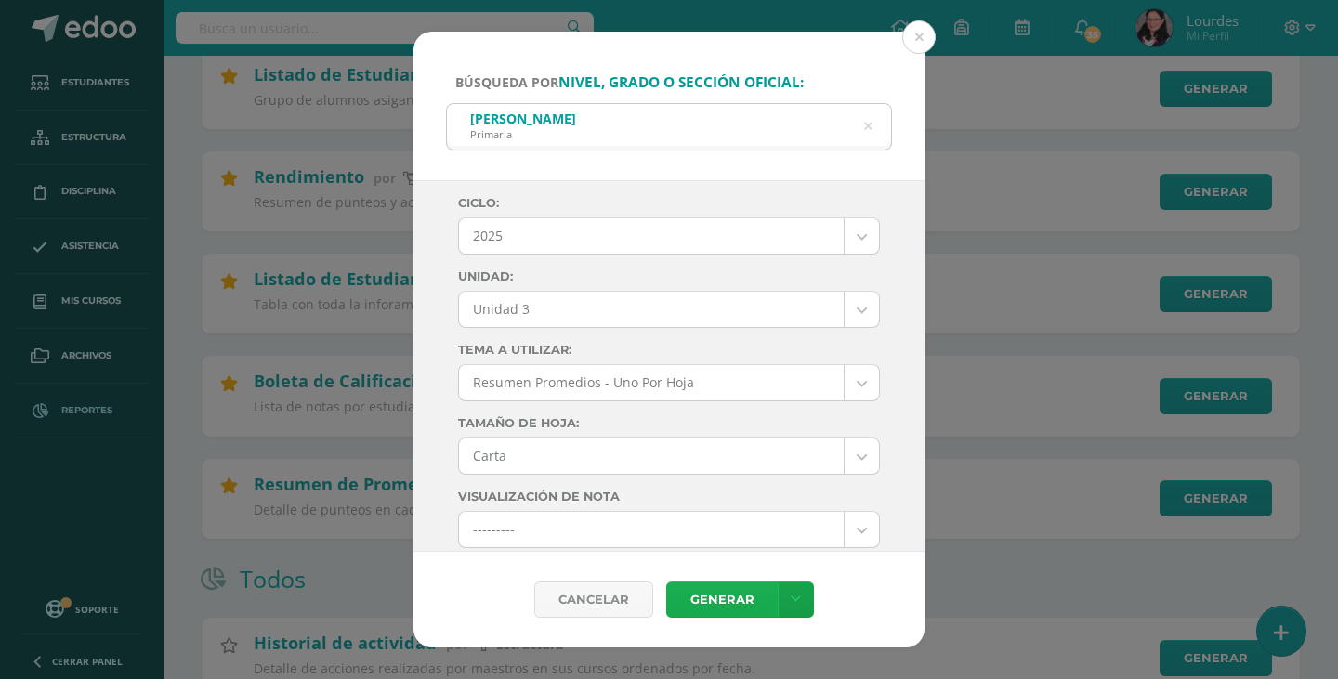
type input "0.00"
click at [738, 600] on link "Generar" at bounding box center [722, 600] width 112 height 36
click at [869, 124] on icon at bounding box center [868, 126] width 8 height 47
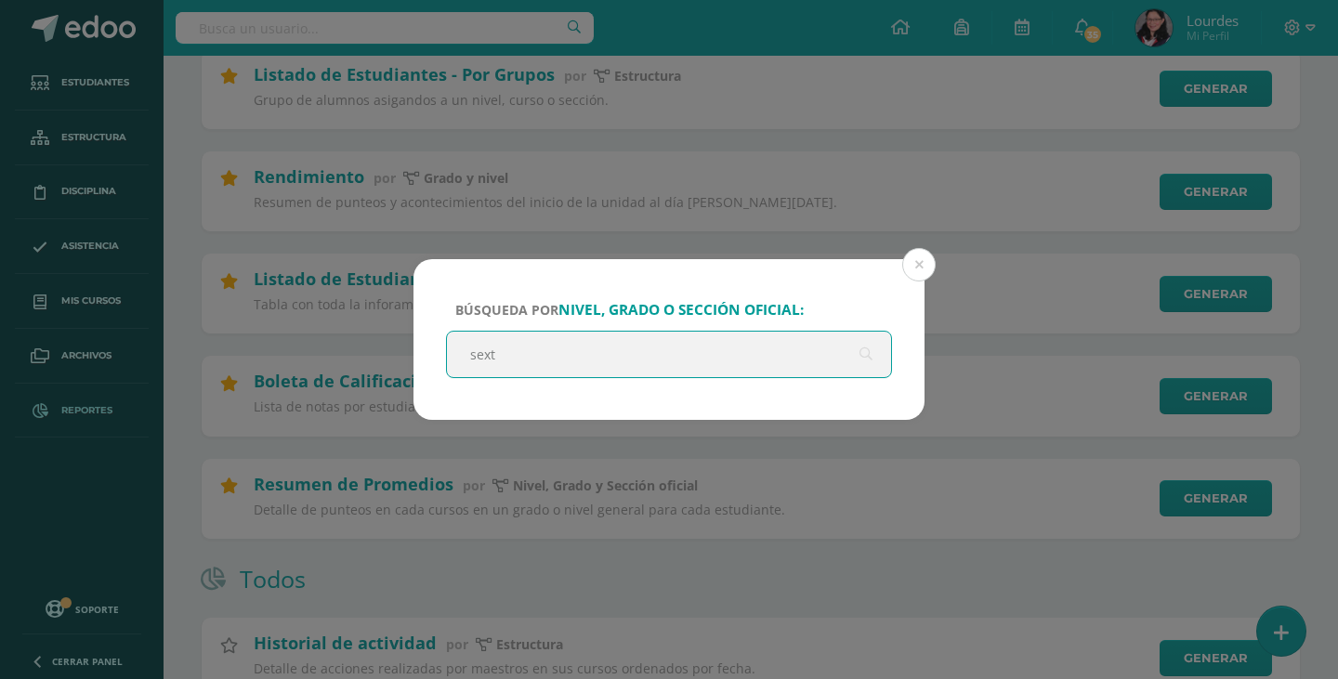
type input "sexto"
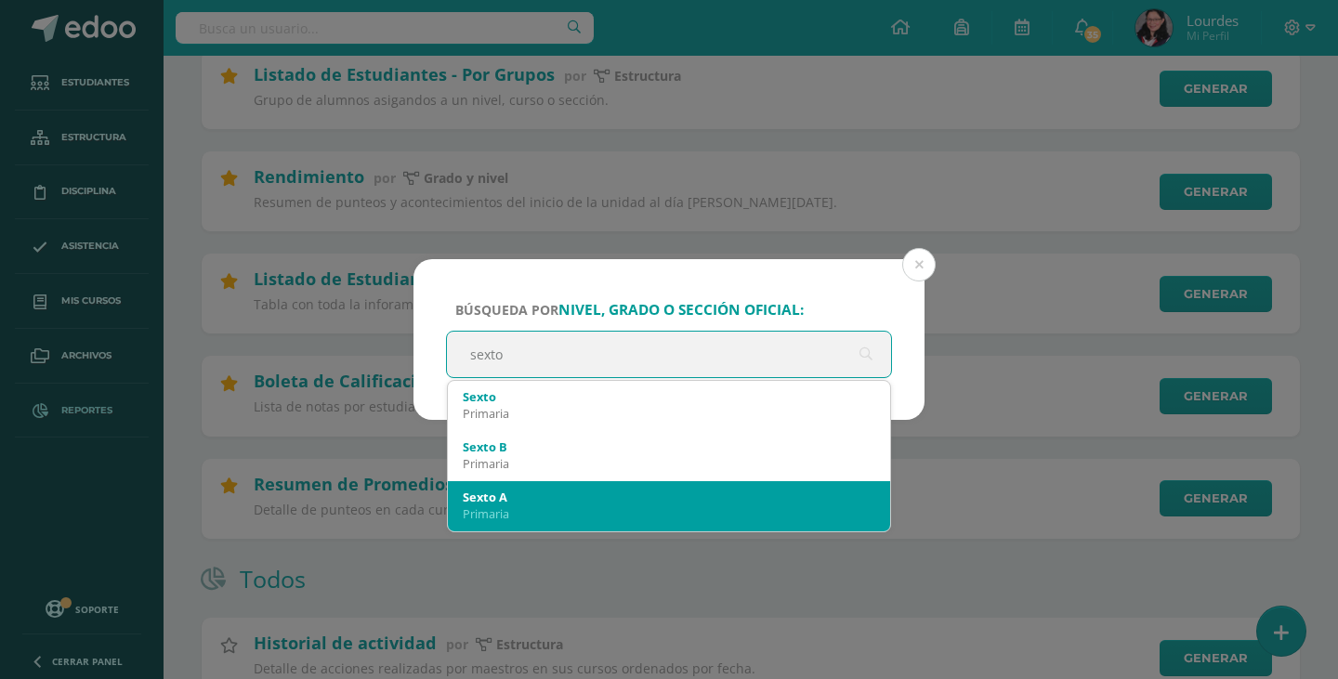
click at [639, 504] on div "Sexto A" at bounding box center [669, 497] width 413 height 17
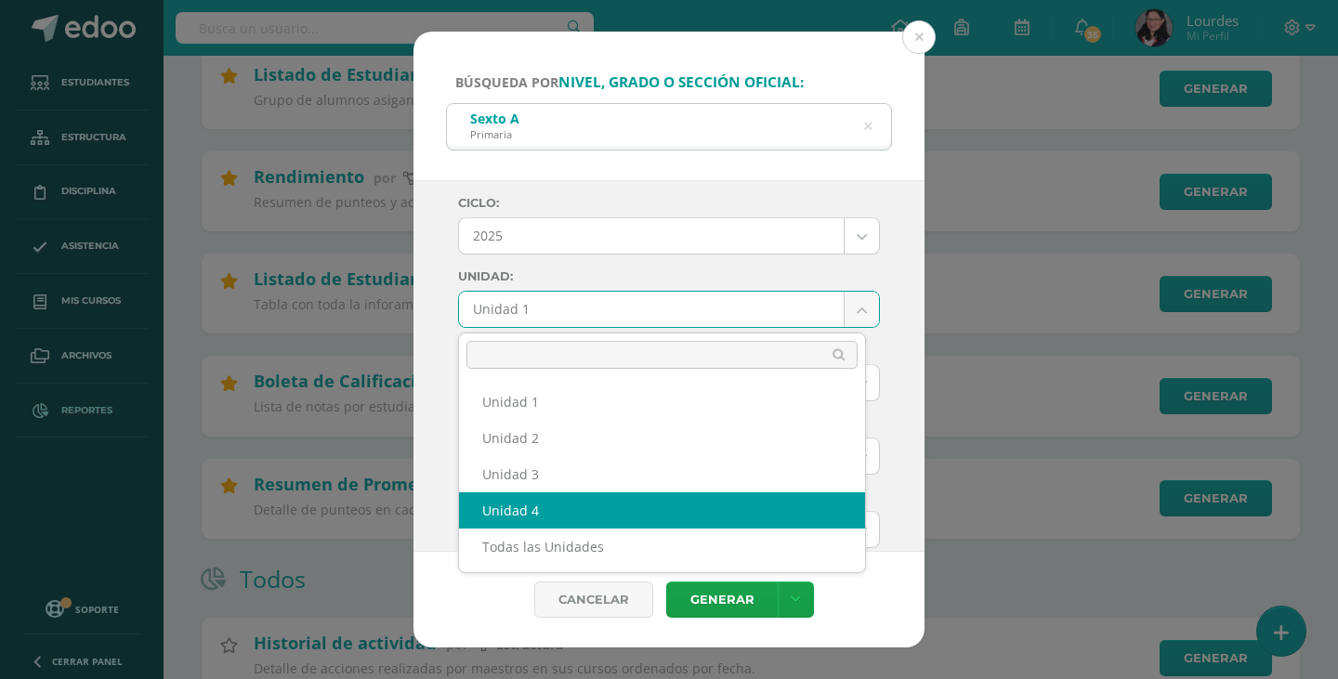
select select "Unidad 4"
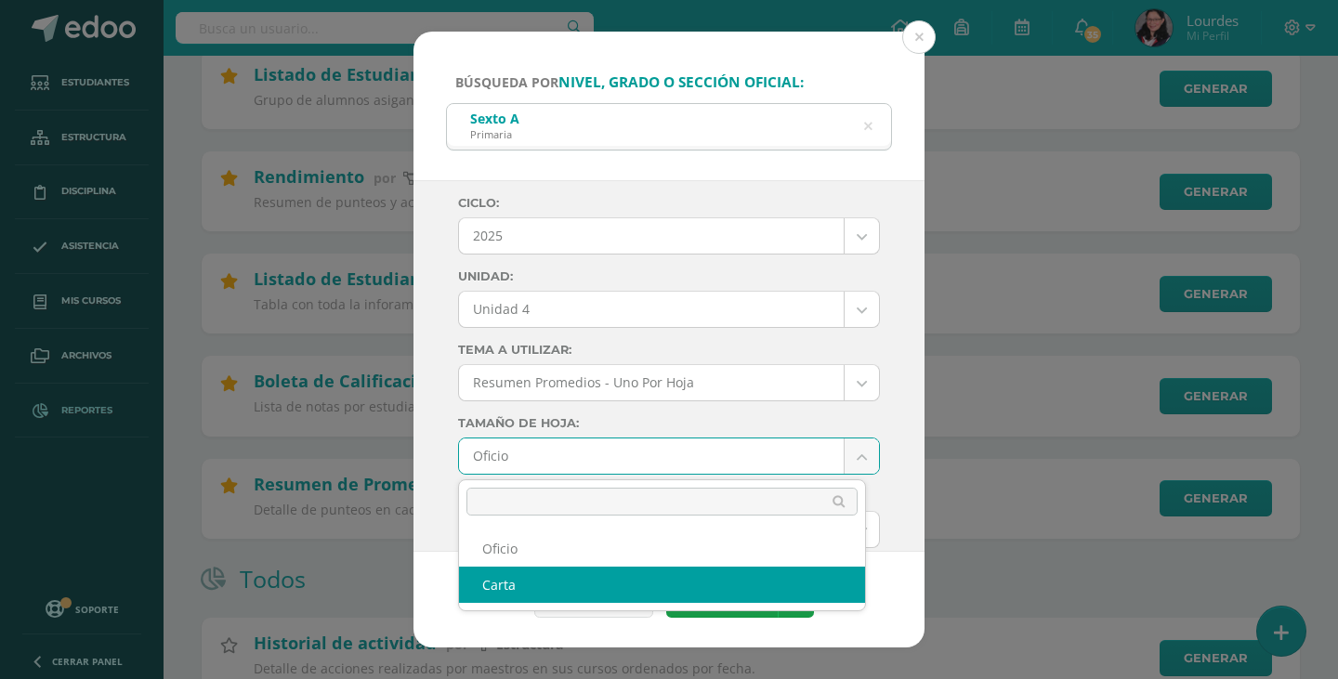
select select "letter"
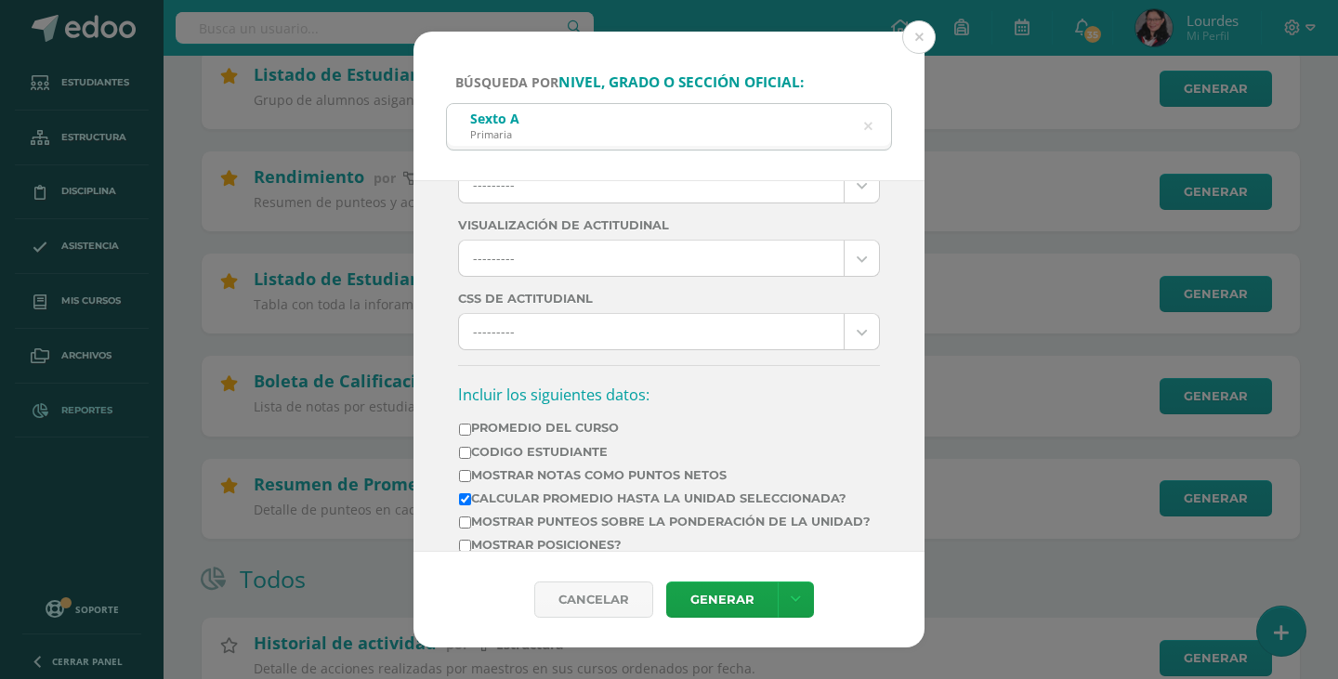
scroll to position [465, 0]
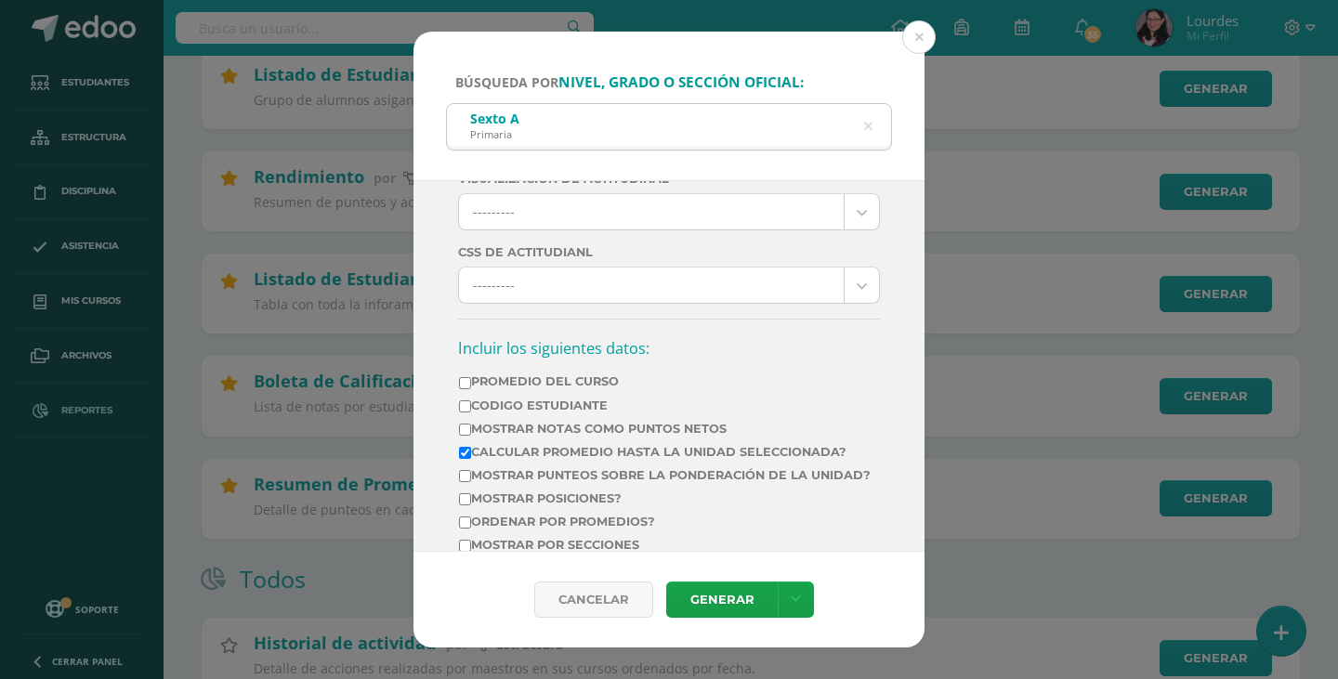
click at [736, 446] on label "Calcular promedio hasta la unidad seleccionada?" at bounding box center [665, 452] width 412 height 14
click at [471, 447] on input "Calcular promedio hasta la unidad seleccionada?" at bounding box center [465, 453] width 12 height 12
checkbox input "false"
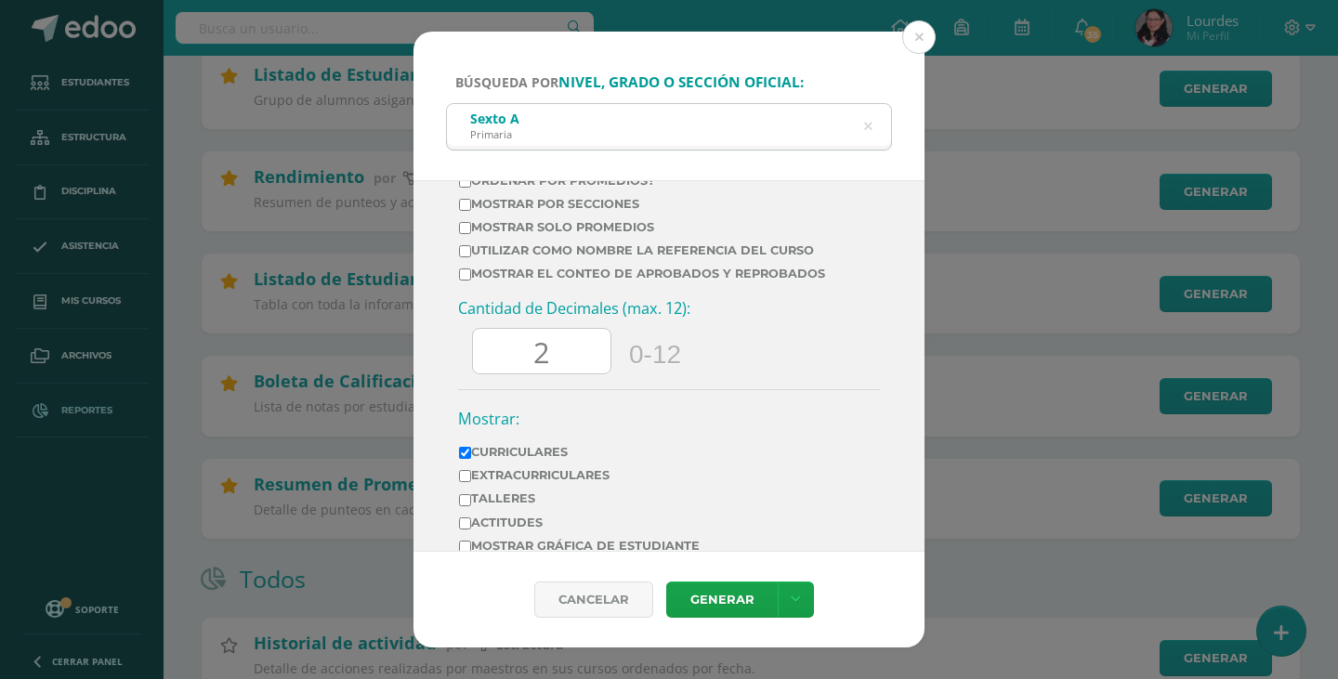
scroll to position [836, 0]
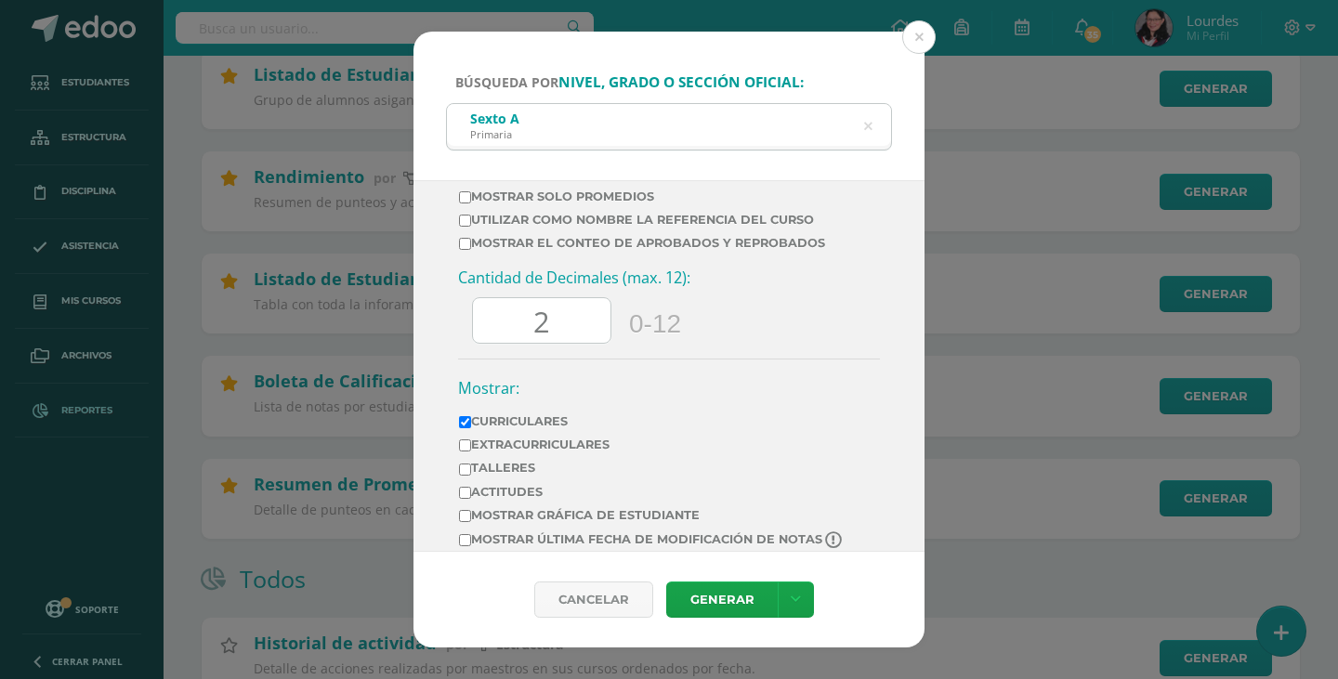
click at [576, 326] on input "2" at bounding box center [542, 321] width 138 height 46
type input "1"
type input "0.00"
click at [721, 599] on link "Generar" at bounding box center [722, 600] width 112 height 36
click at [865, 129] on icon at bounding box center [868, 127] width 39 height 39
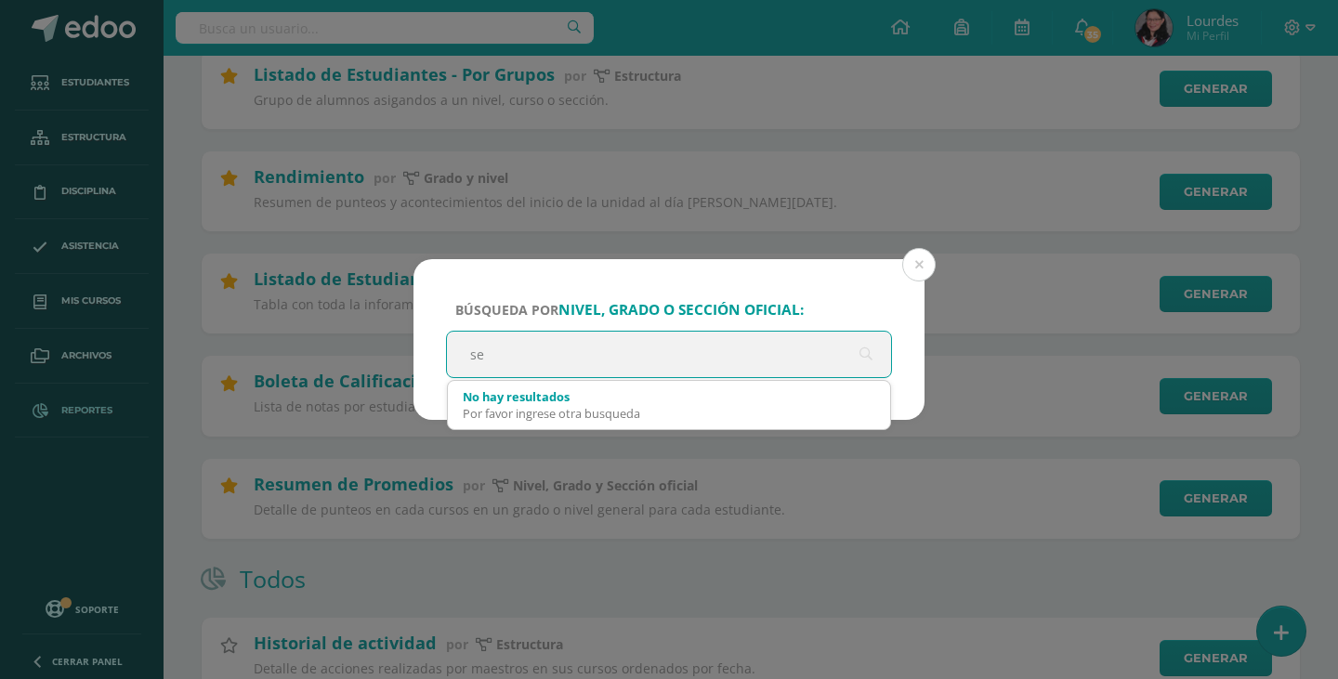
type input "sex"
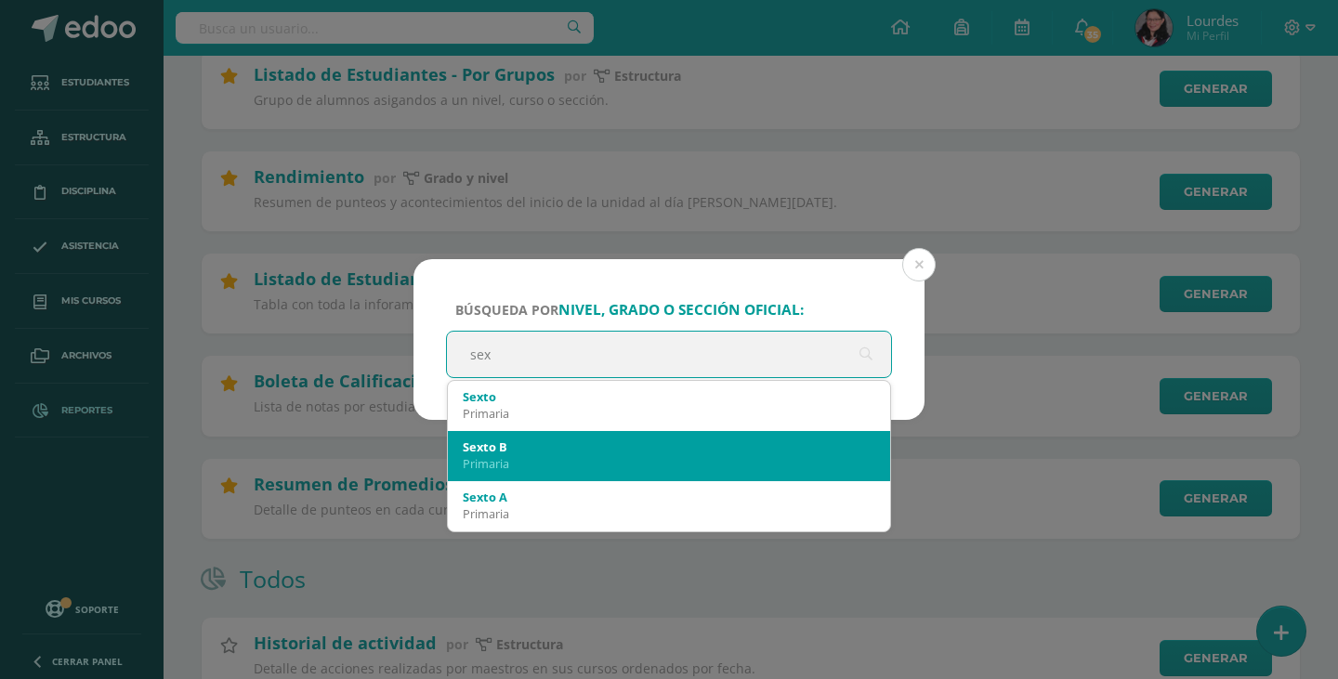
click at [697, 441] on div "Sexto B" at bounding box center [669, 447] width 413 height 17
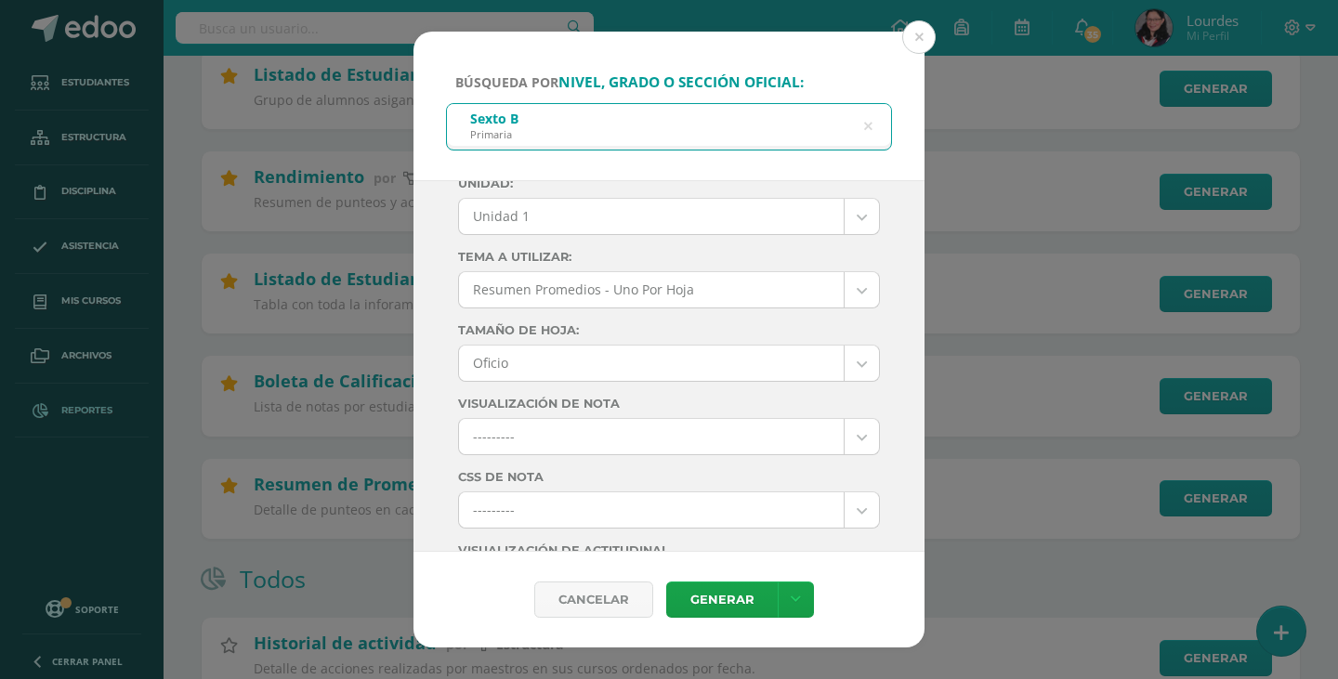
scroll to position [0, 0]
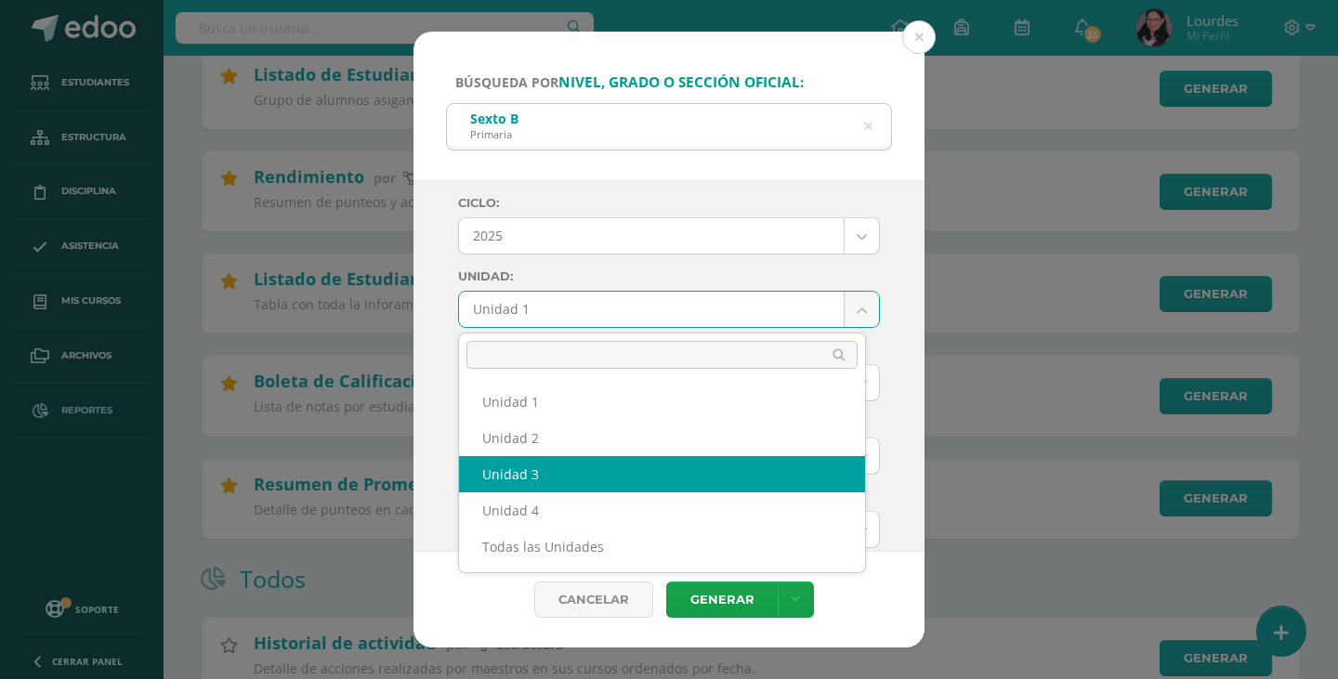
select select "Unidad 3"
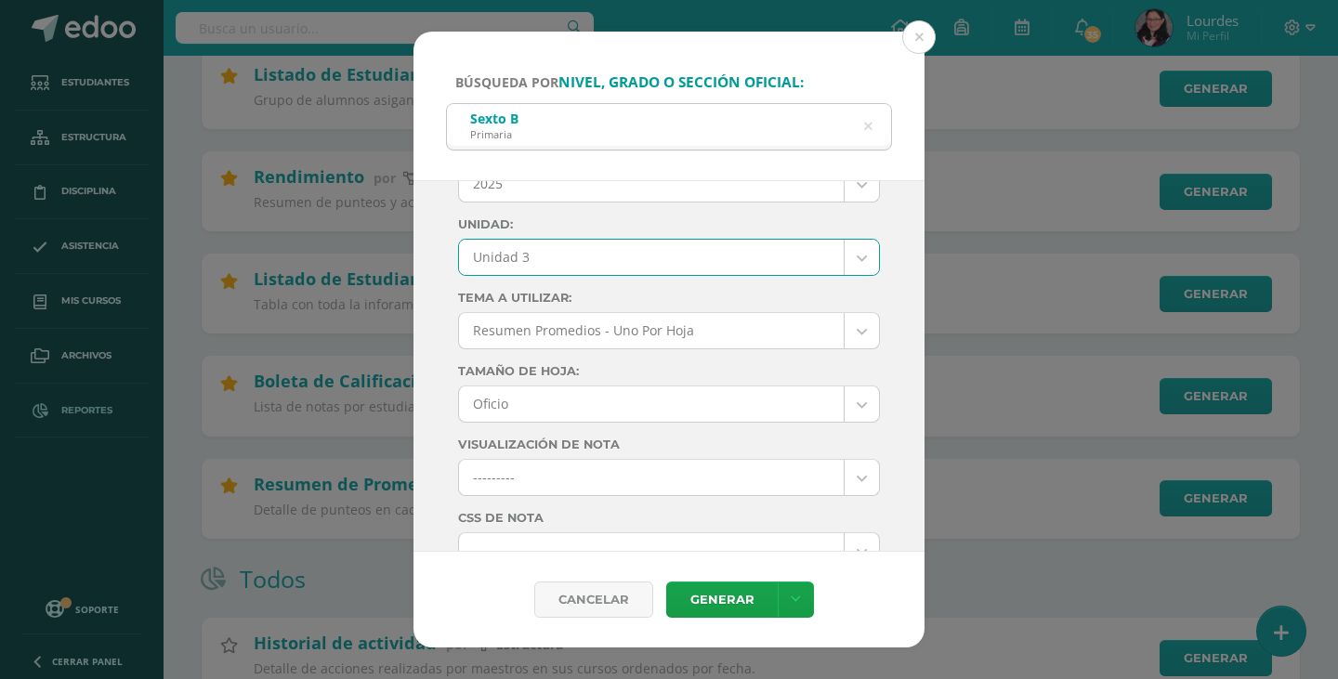
scroll to position [93, 0]
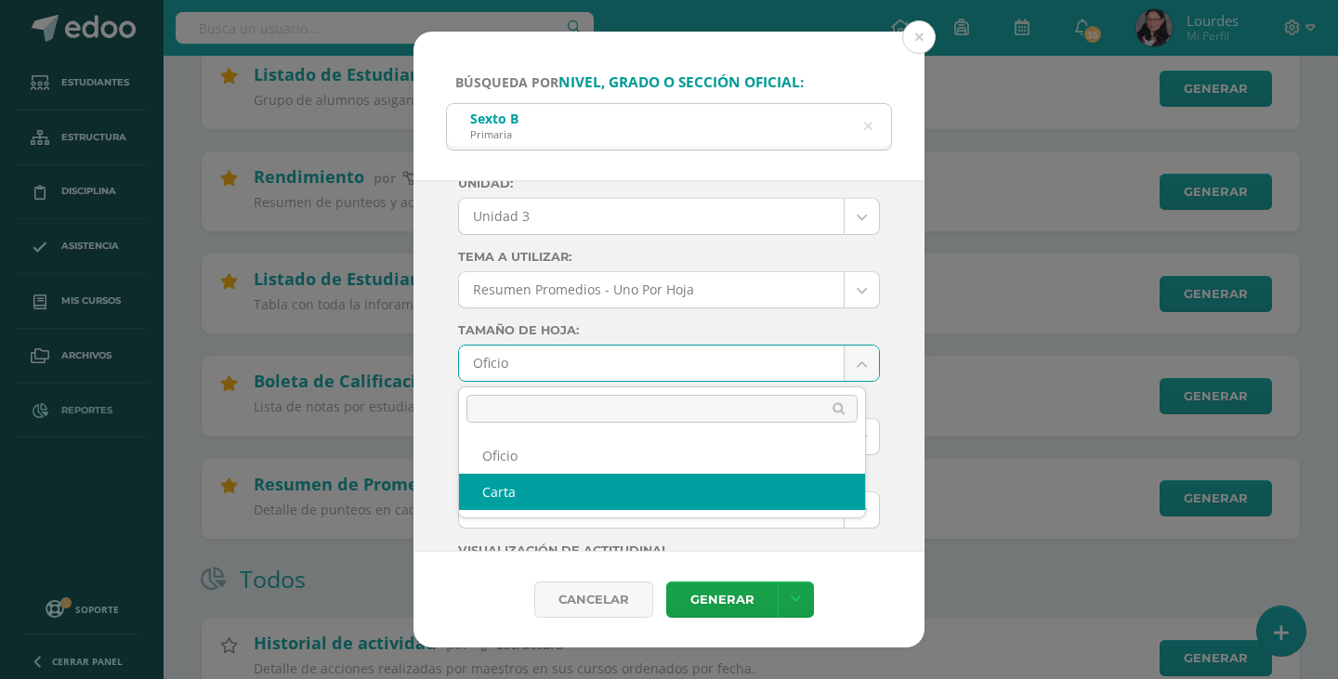
select select "letter"
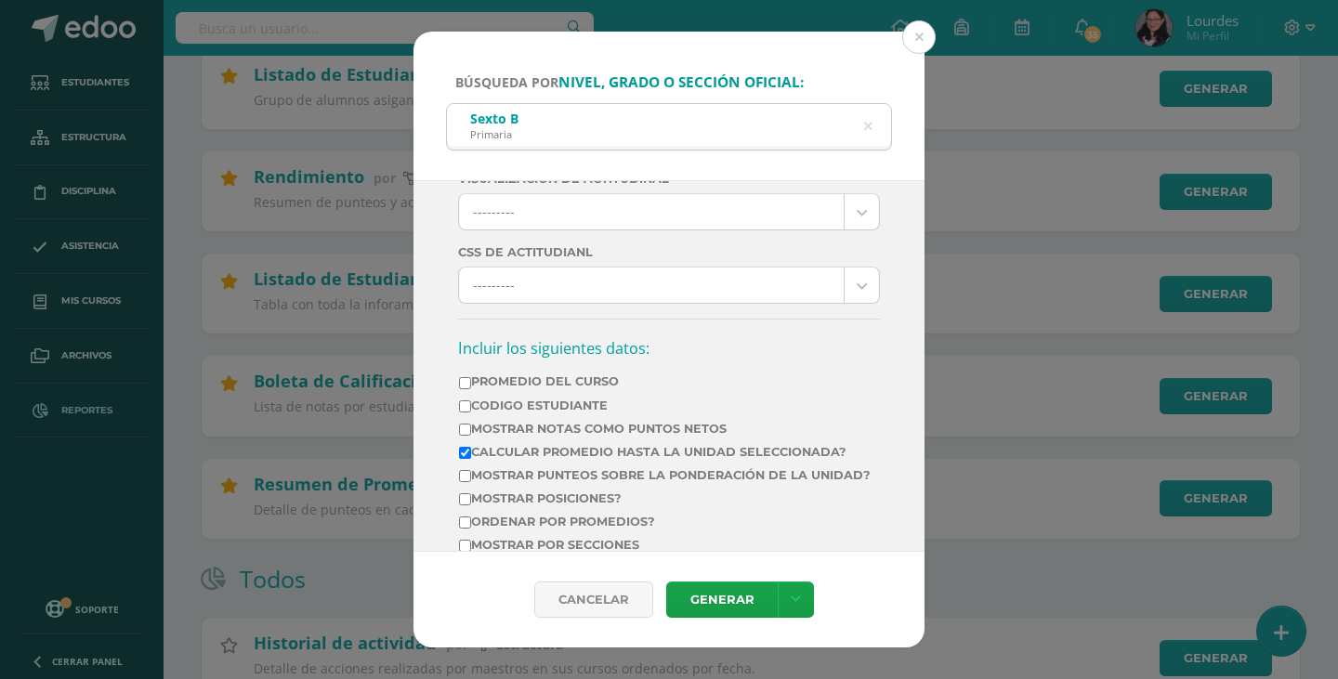
scroll to position [558, 0]
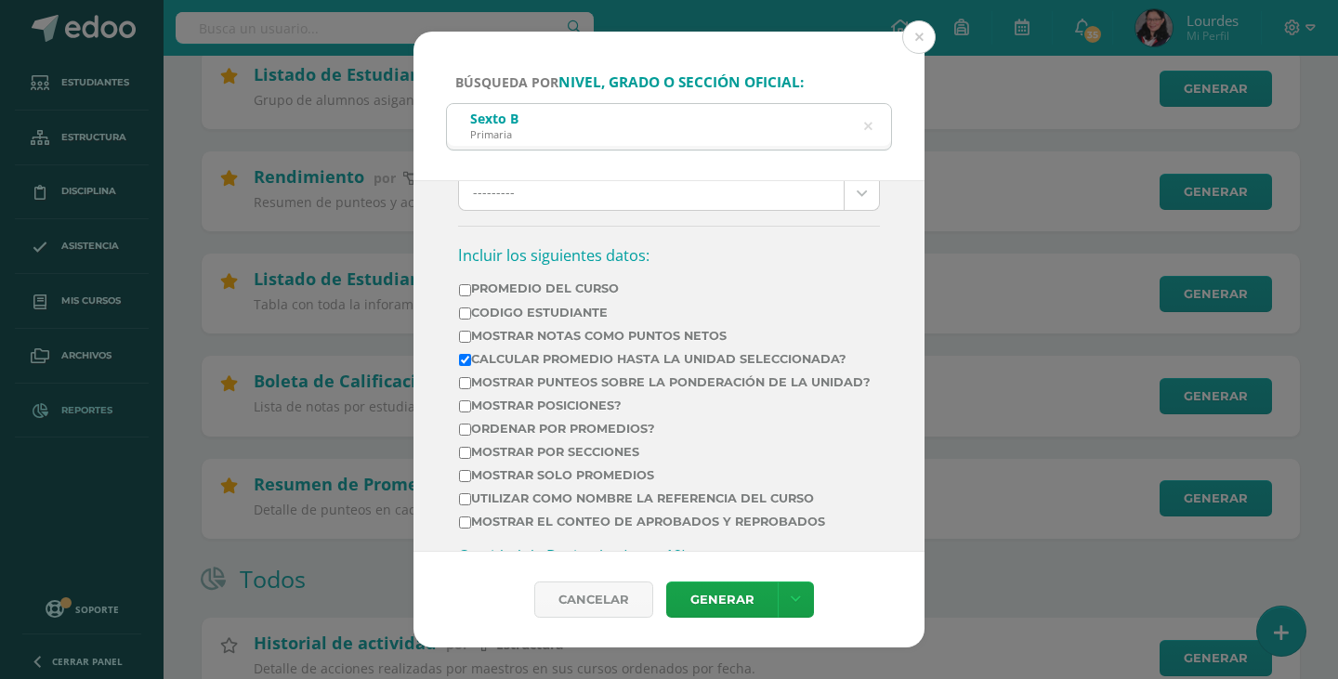
click at [708, 356] on label "Calcular promedio hasta la unidad seleccionada?" at bounding box center [665, 359] width 412 height 14
click at [471, 356] on input "Calcular promedio hasta la unidad seleccionada?" at bounding box center [465, 360] width 12 height 12
checkbox input "false"
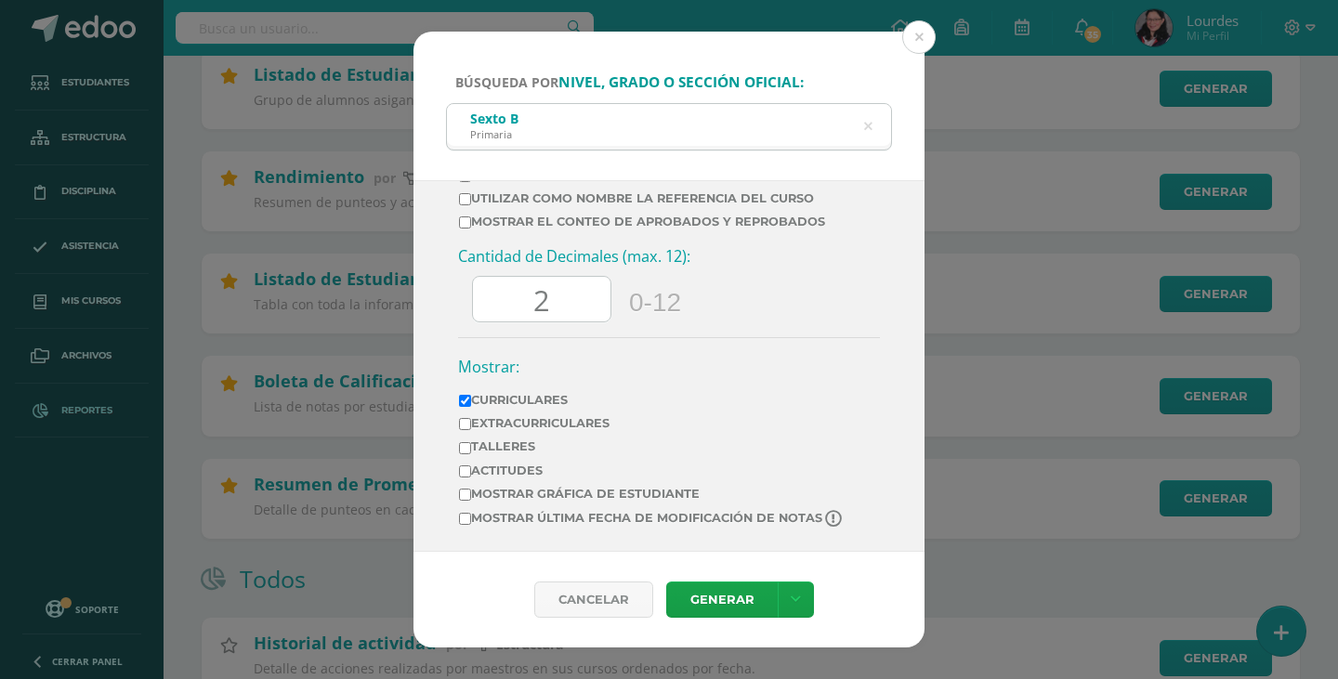
scroll to position [872, 0]
click at [573, 315] on input "2" at bounding box center [542, 300] width 138 height 46
type input "-2"
type input "0.00"
click at [743, 334] on div "Cantidad de Decimales (max. 12): 0.00 0-12" at bounding box center [669, 291] width 422 height 91
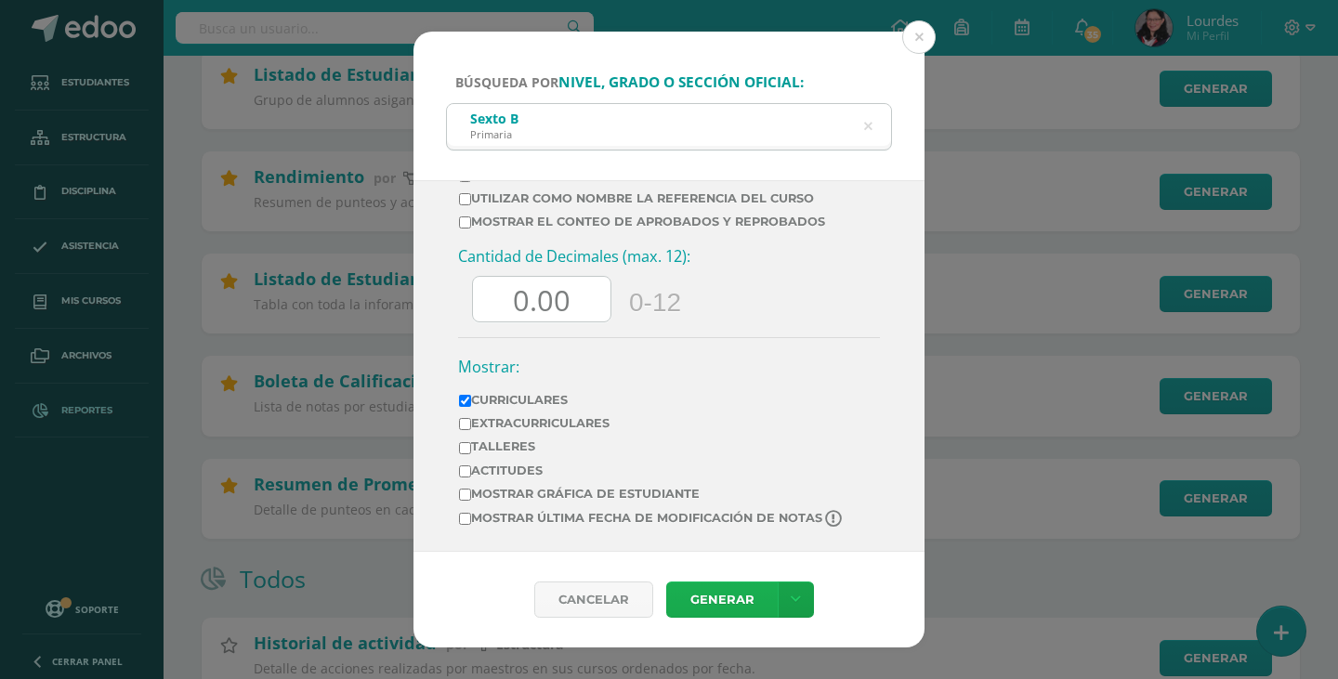
click at [730, 601] on link "Generar" at bounding box center [722, 600] width 112 height 36
click at [868, 126] on icon at bounding box center [868, 127] width 47 height 8
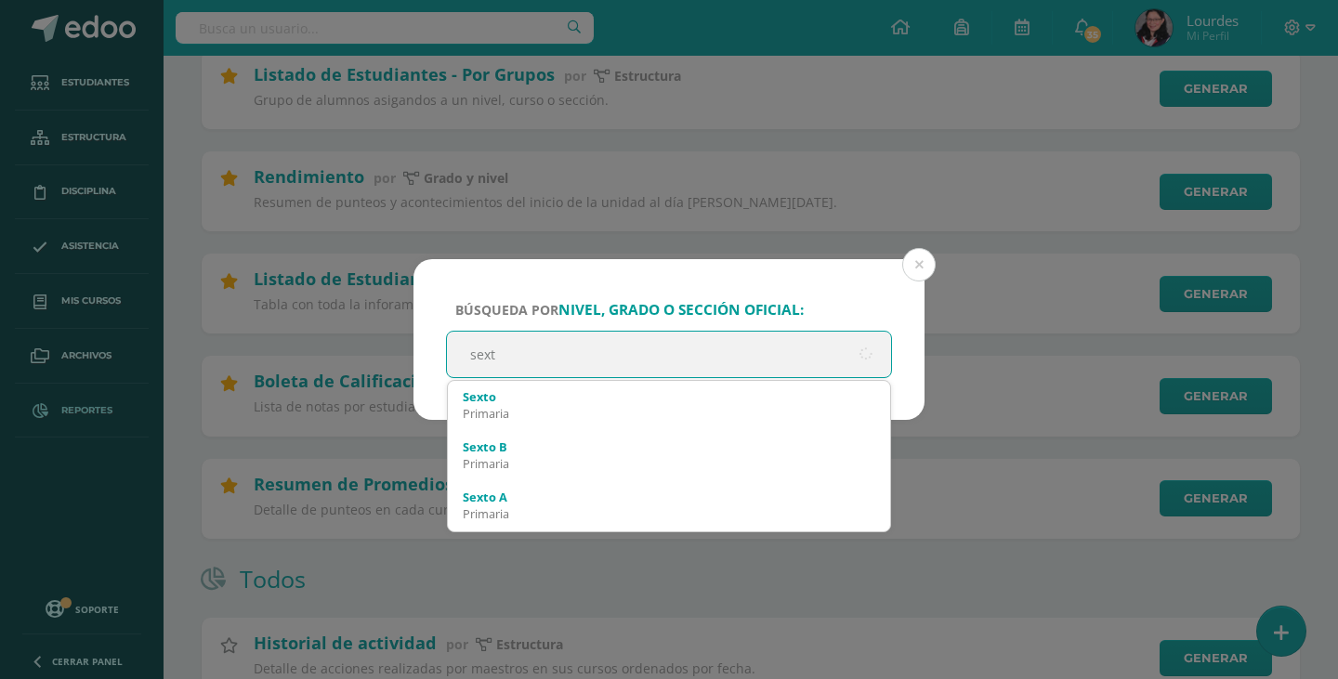
type input "sexto"
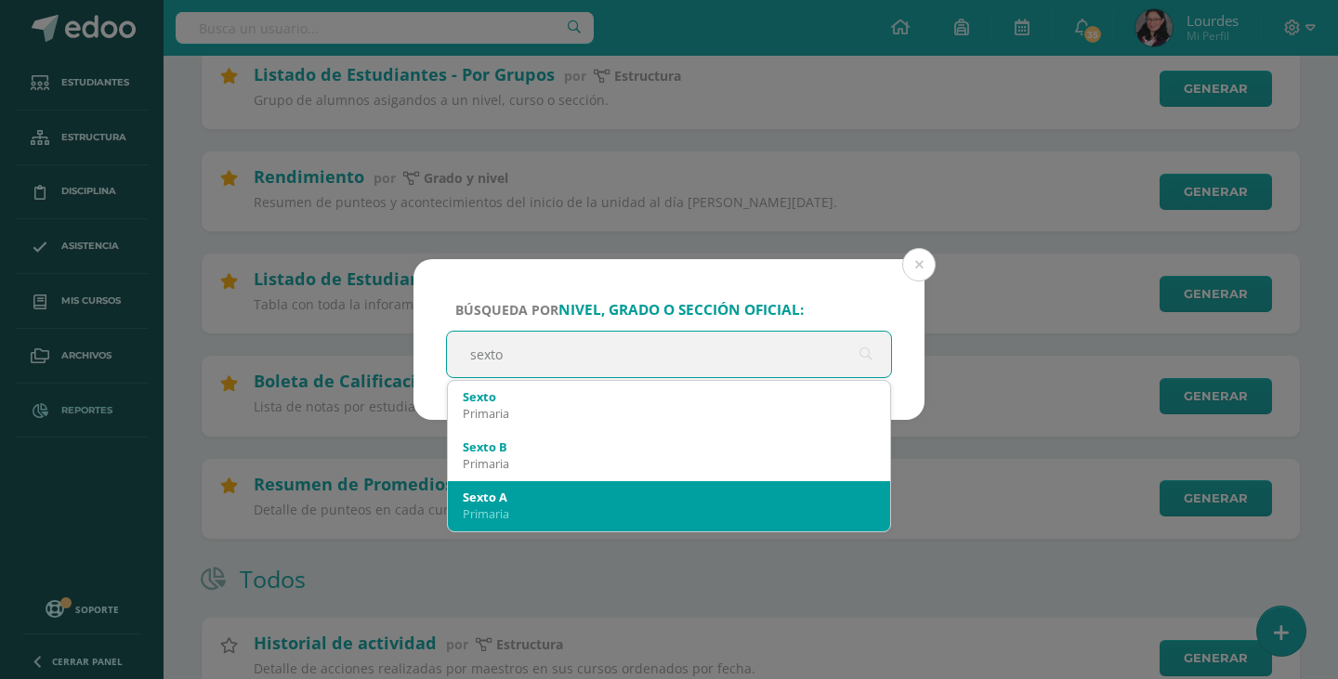
click at [657, 489] on div "Sexto A" at bounding box center [669, 497] width 413 height 17
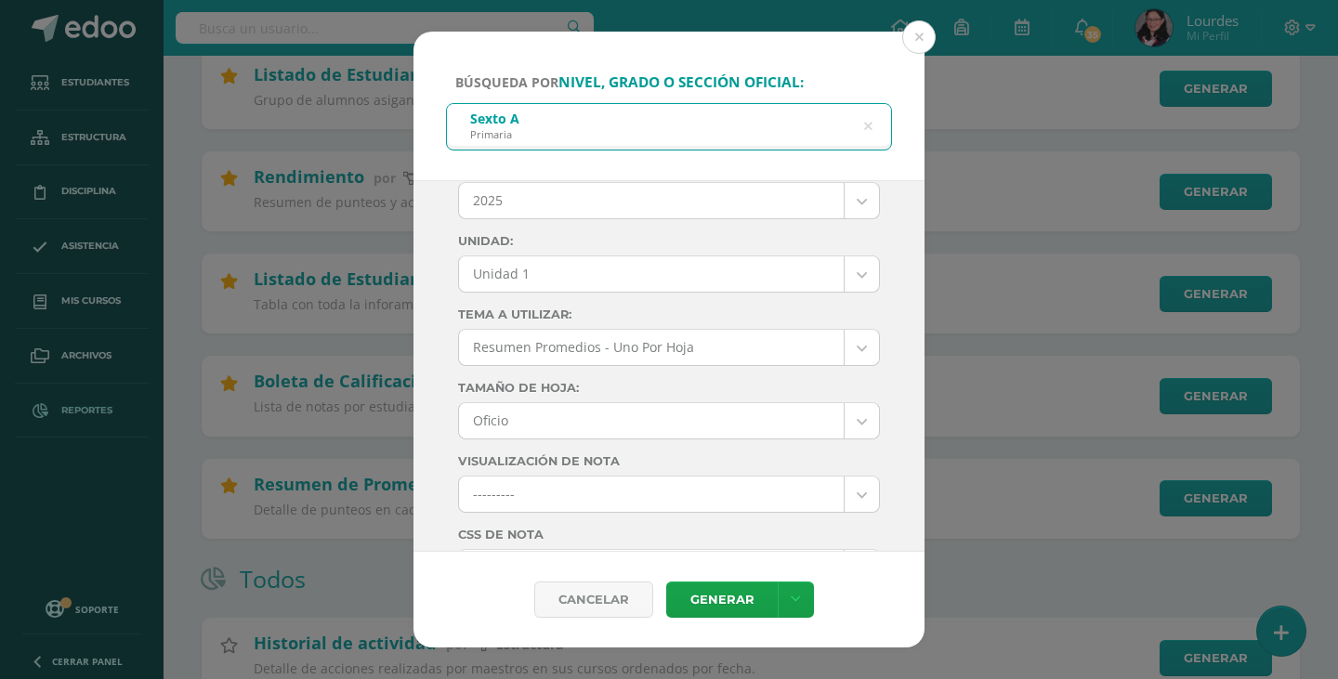
scroll to position [0, 0]
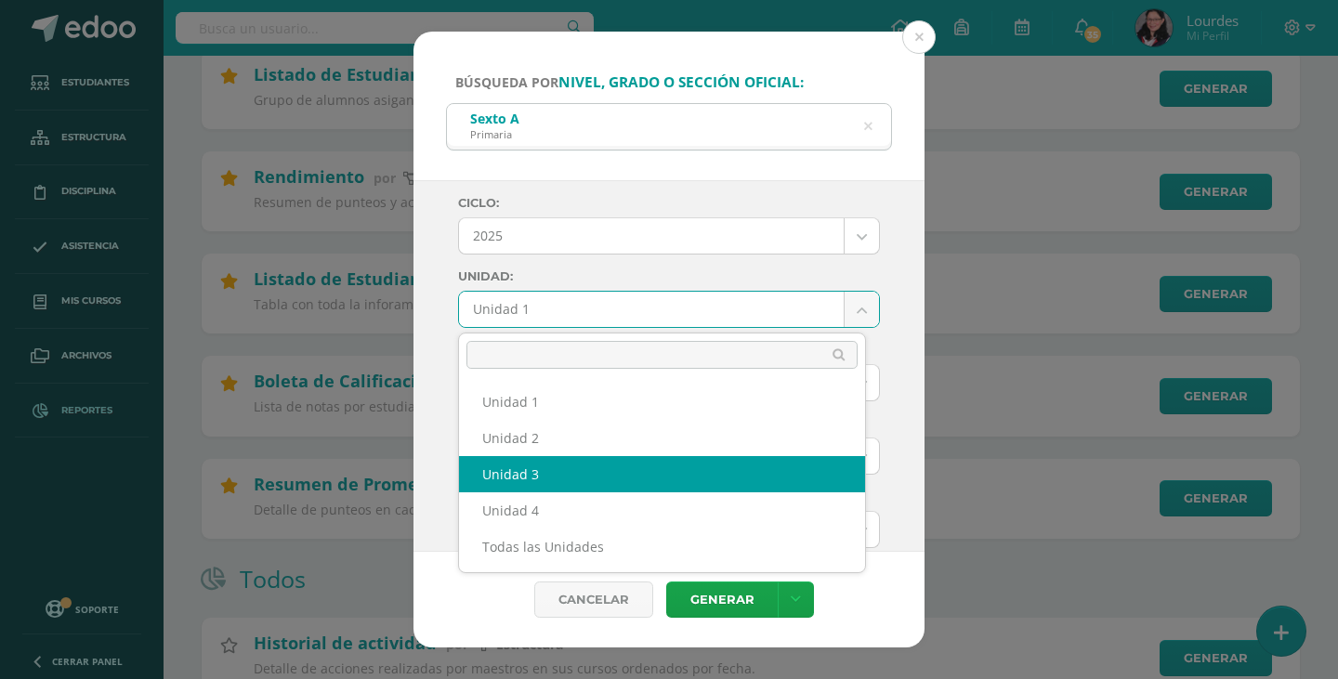
select select "Unidad 3"
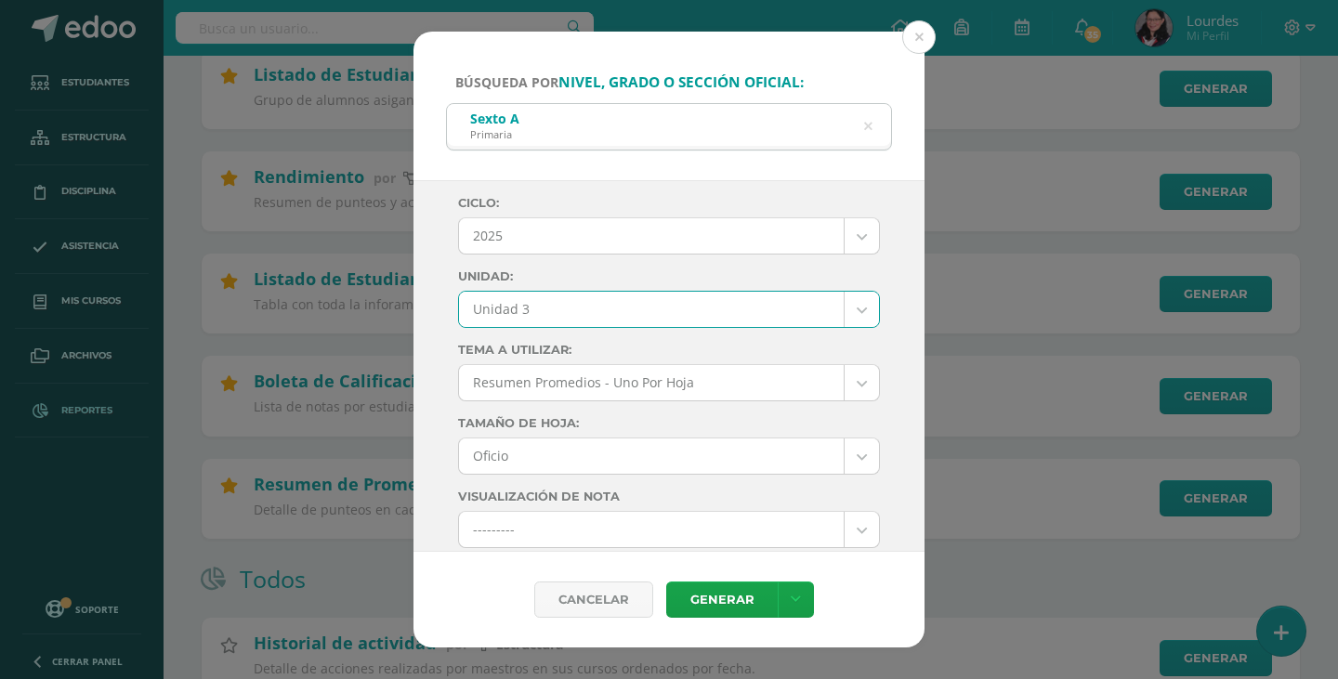
scroll to position [93, 0]
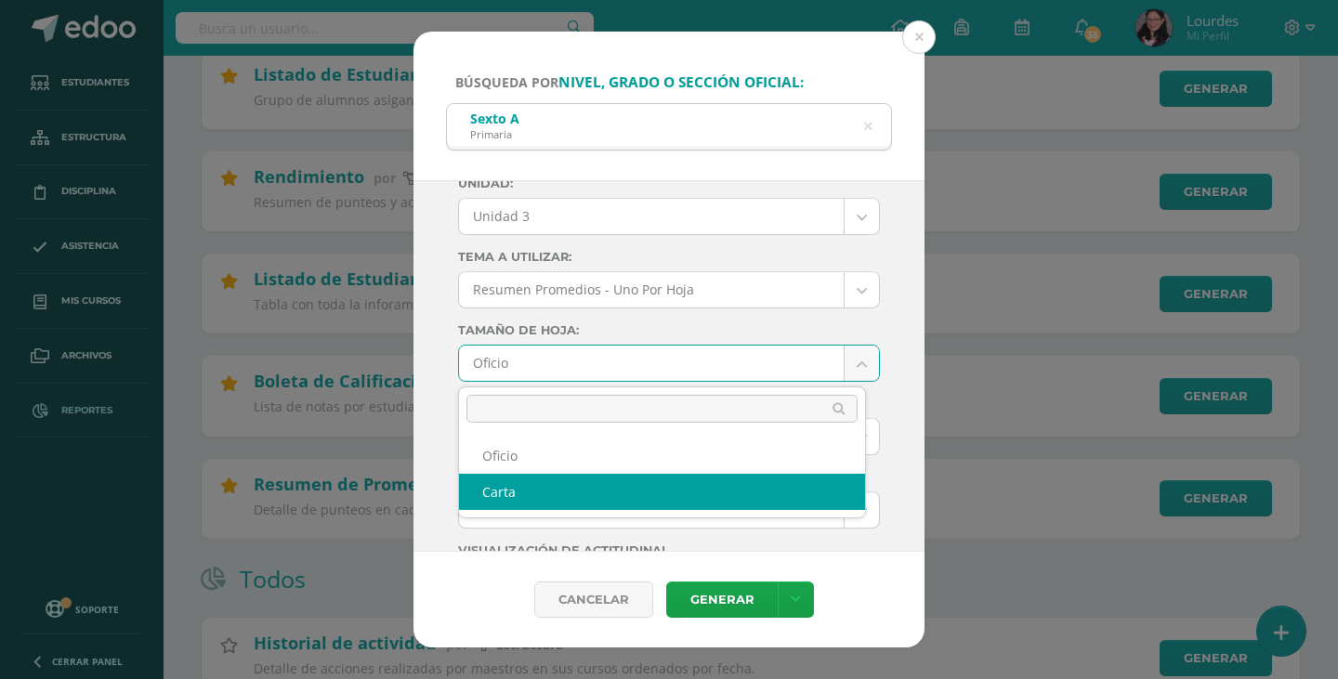
select select "letter"
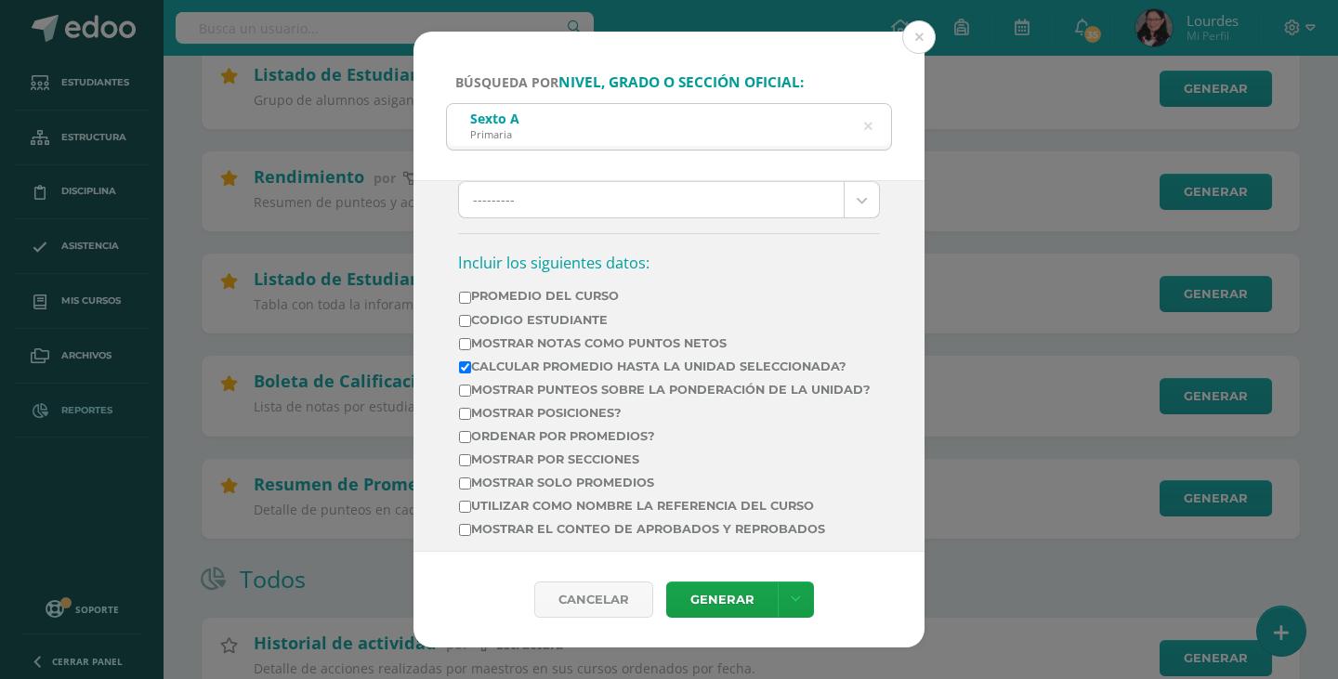
scroll to position [558, 0]
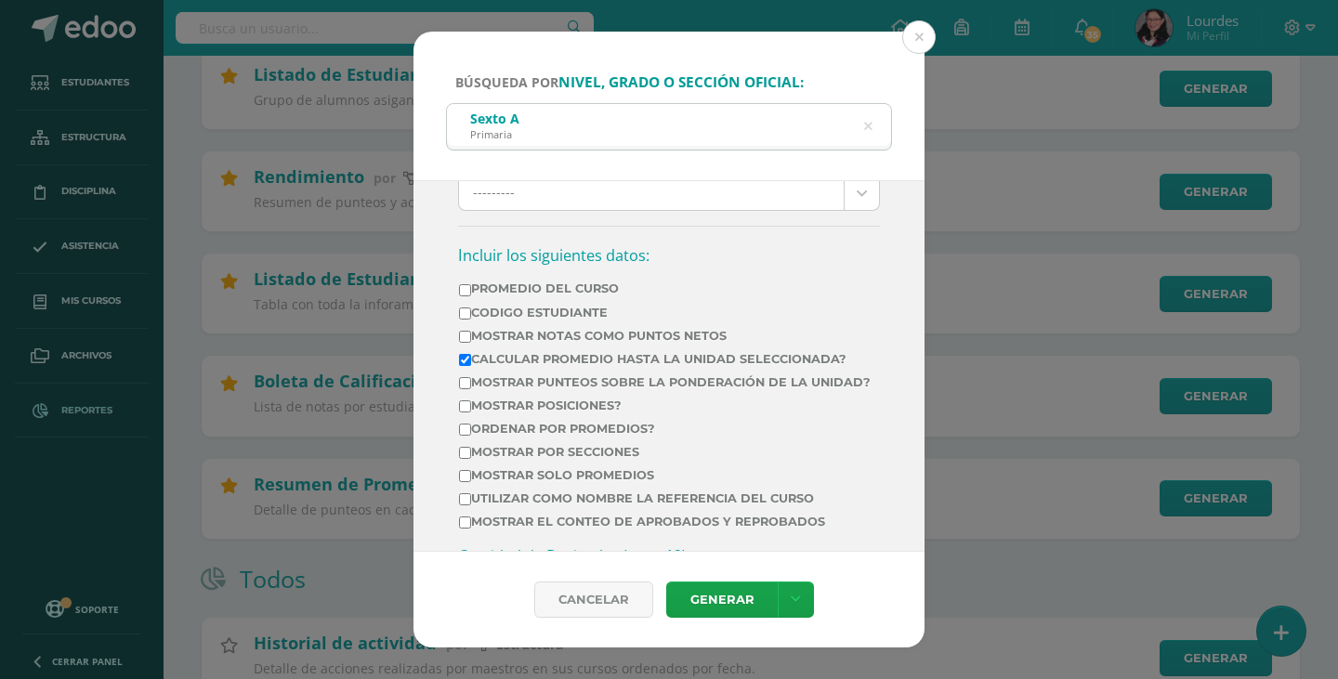
click at [675, 360] on label "Calcular promedio hasta la unidad seleccionada?" at bounding box center [665, 359] width 412 height 14
click at [471, 360] on input "Calcular promedio hasta la unidad seleccionada?" at bounding box center [465, 360] width 12 height 12
checkbox input "false"
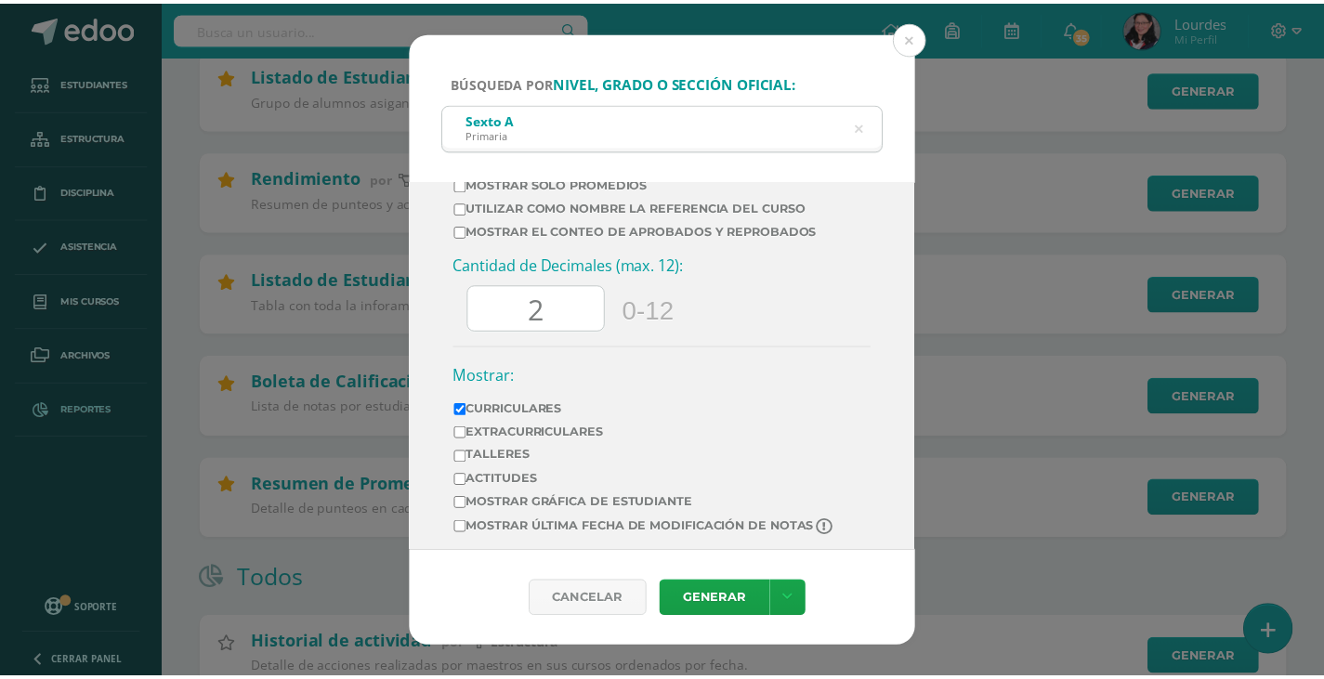
scroll to position [872, 0]
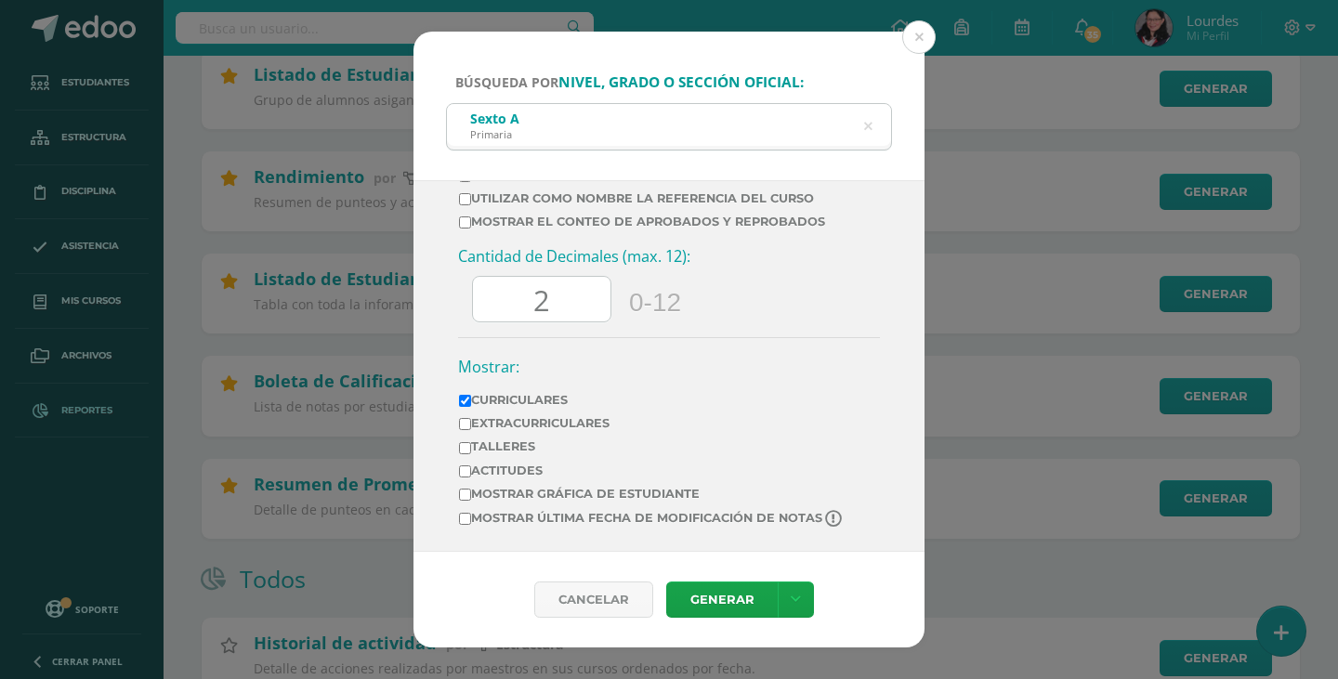
click at [571, 306] on input "2" at bounding box center [542, 300] width 138 height 46
type input "0.00"
click at [783, 288] on div "Cantidad de Decimales (max. 12): 0.00 0-12" at bounding box center [669, 291] width 422 height 91
click at [720, 602] on link "Generar" at bounding box center [722, 600] width 112 height 36
click at [928, 38] on button at bounding box center [918, 36] width 33 height 33
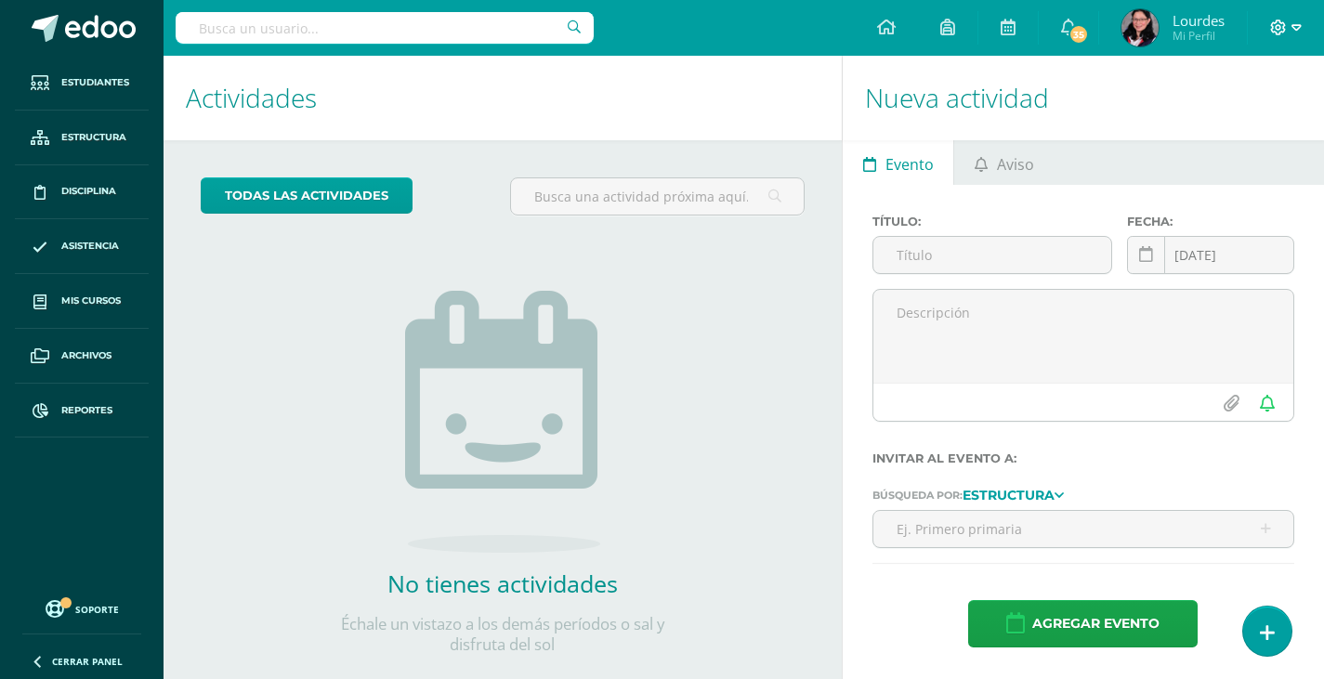
click at [1283, 31] on icon at bounding box center [1278, 28] width 17 height 17
click at [1257, 132] on span "Cerrar sesión" at bounding box center [1238, 127] width 84 height 18
